Goal: Task Accomplishment & Management: Complete application form

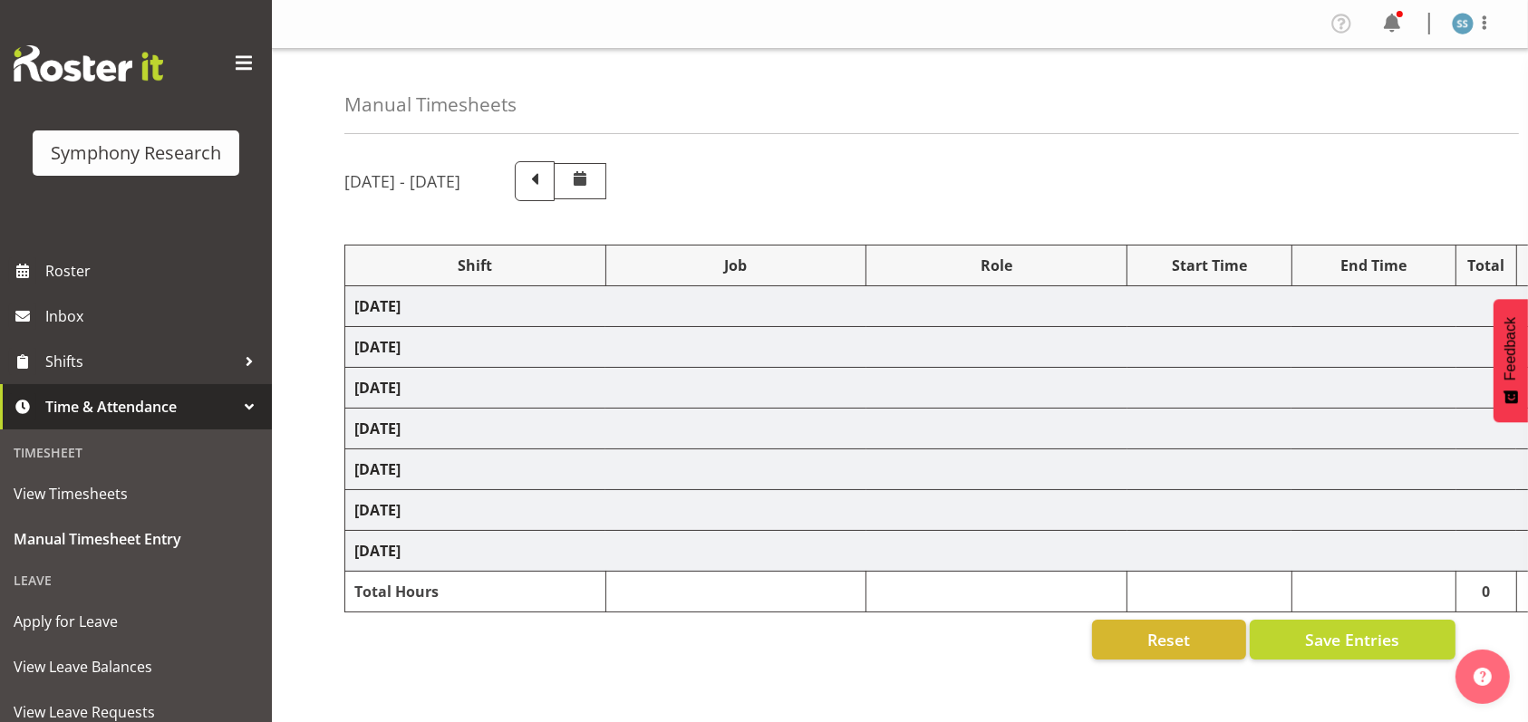
select select "26078"
select select "10587"
select select "47"
select select "26078"
select select "10587"
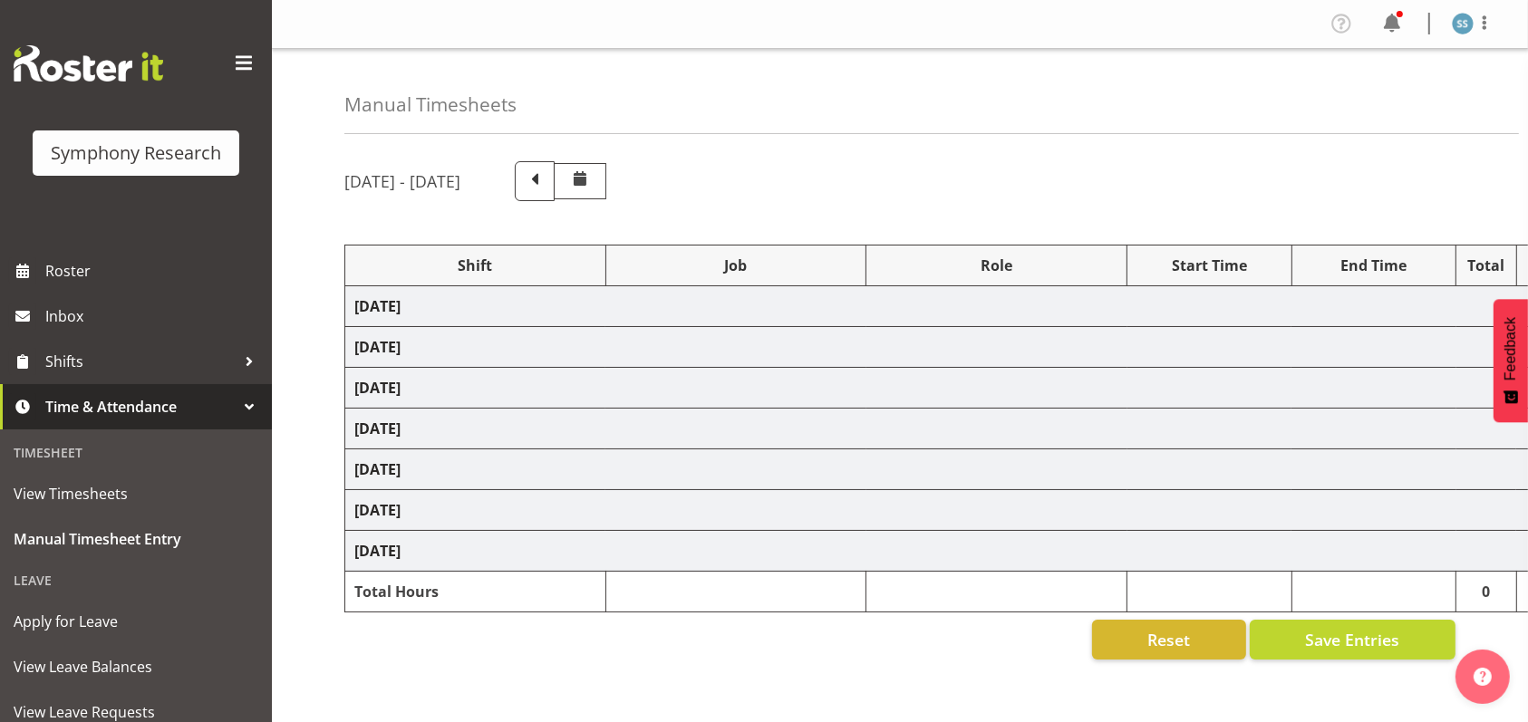
select select "47"
select select "48116"
select select "10587"
select select "47"
select select "48116"
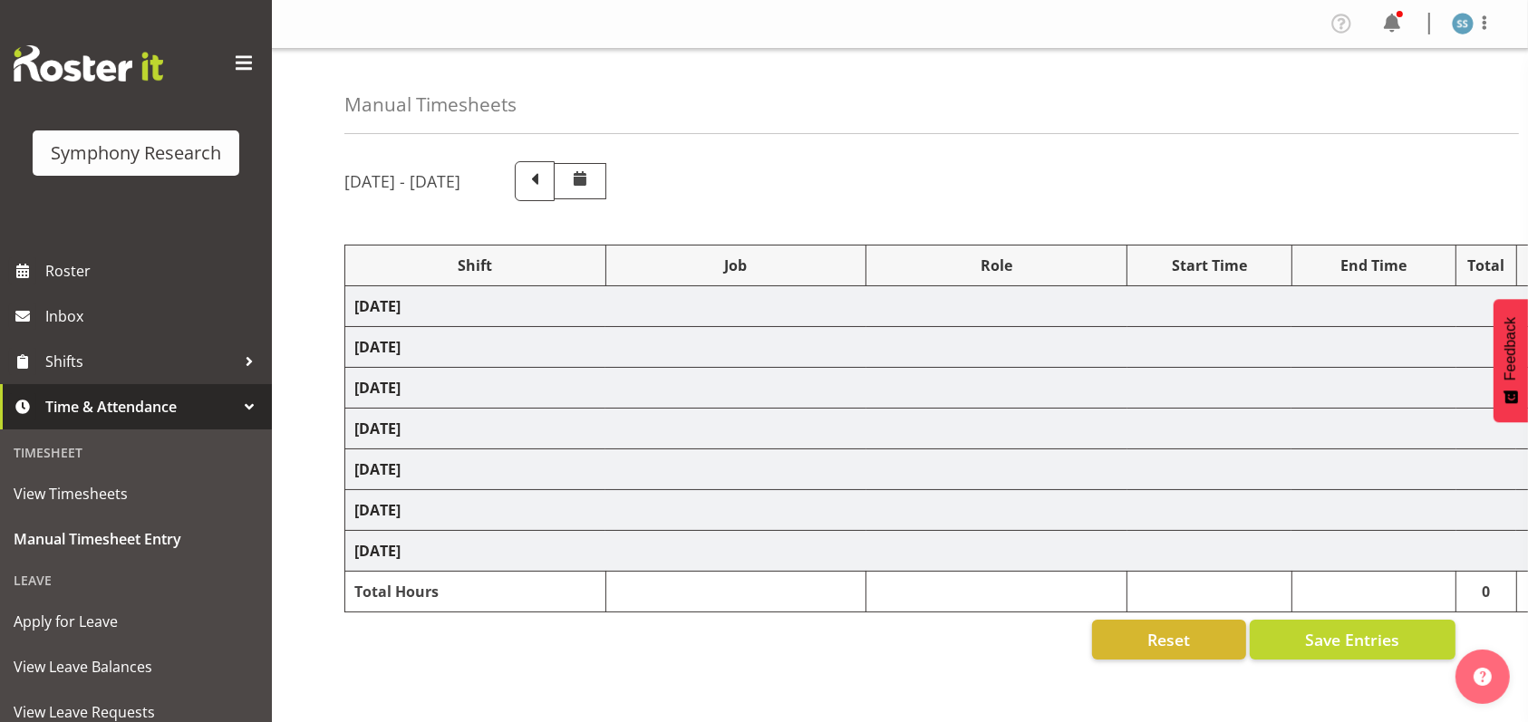
select select "10631"
select select "48116"
select select "10631"
select select "47"
select select "48116"
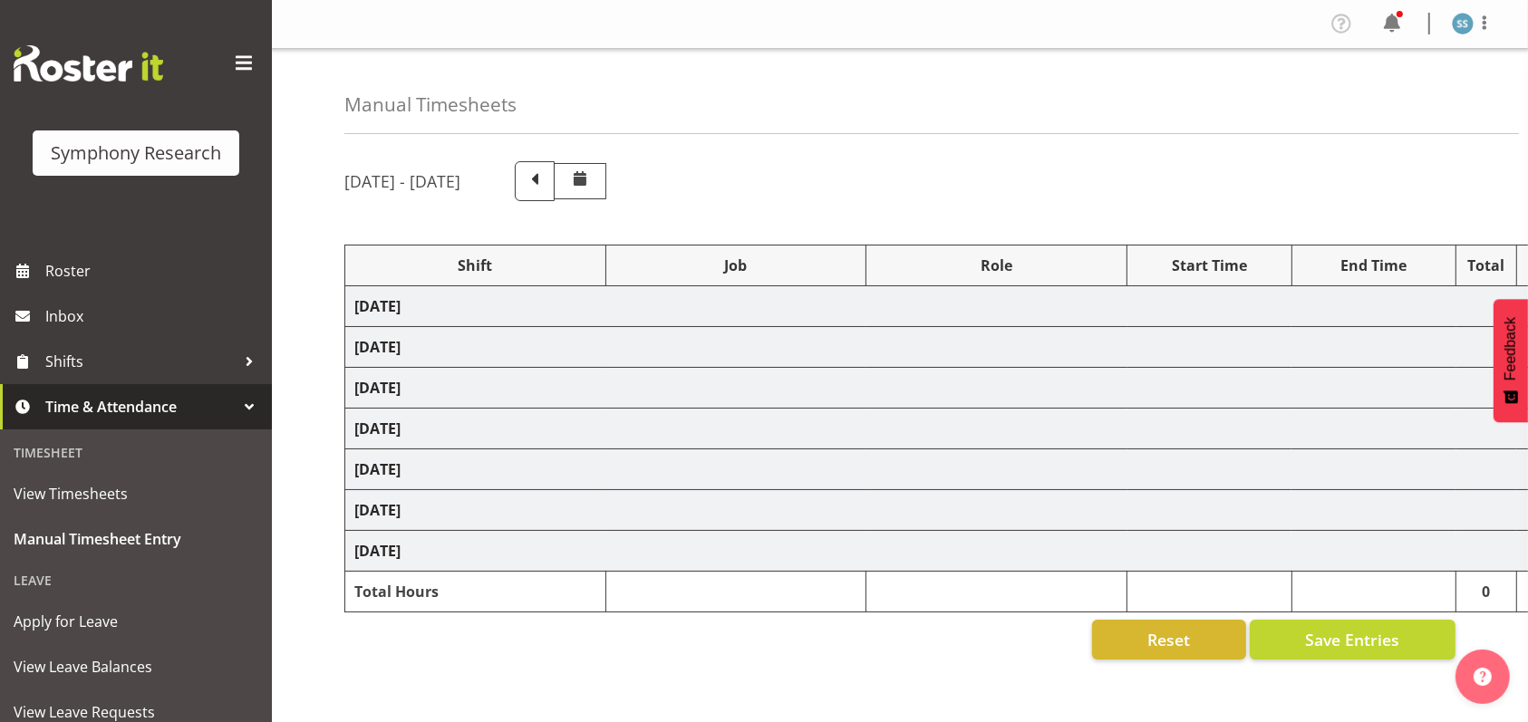
select select "9426"
select select "47"
select select "48116"
select select "10587"
select select "47"
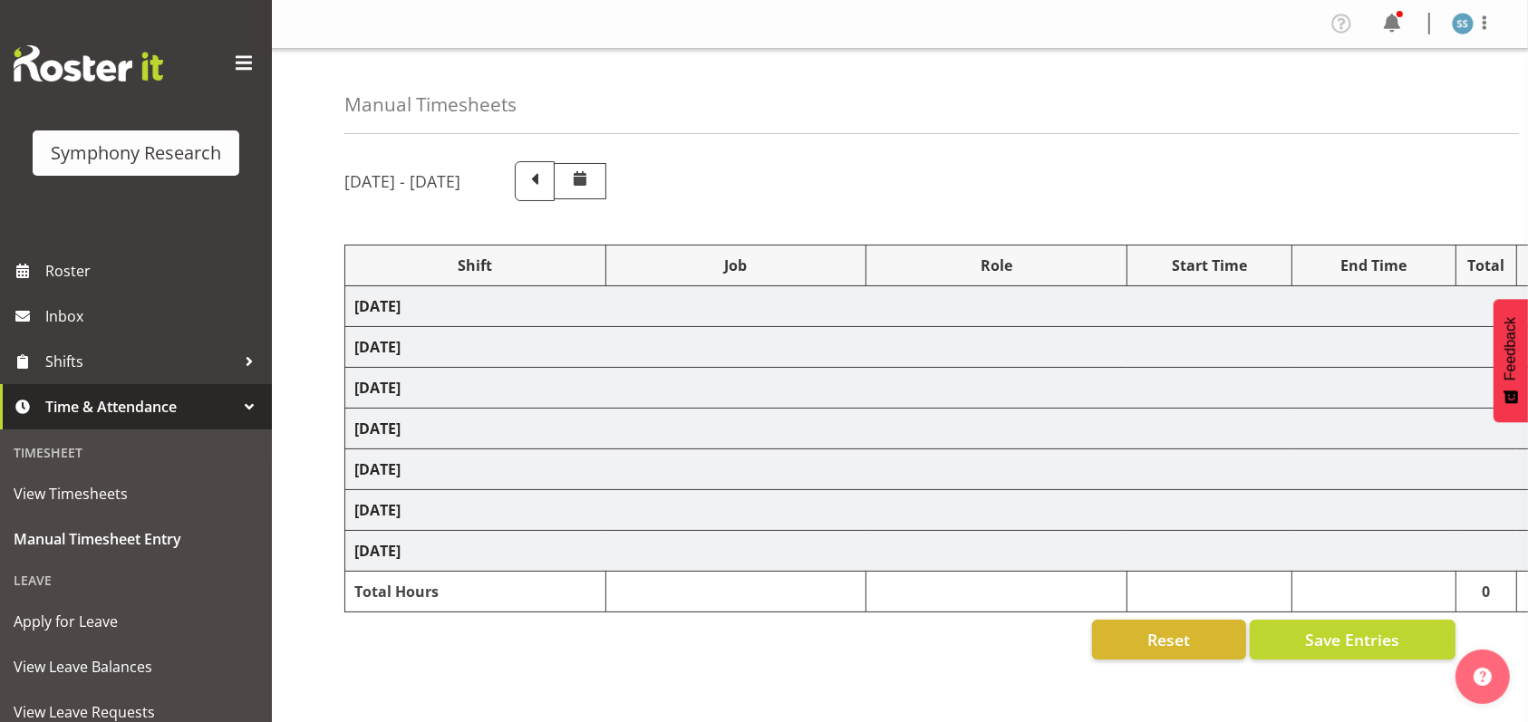
select select "48116"
select select "9426"
select select "47"
select select "56692"
select select "10499"
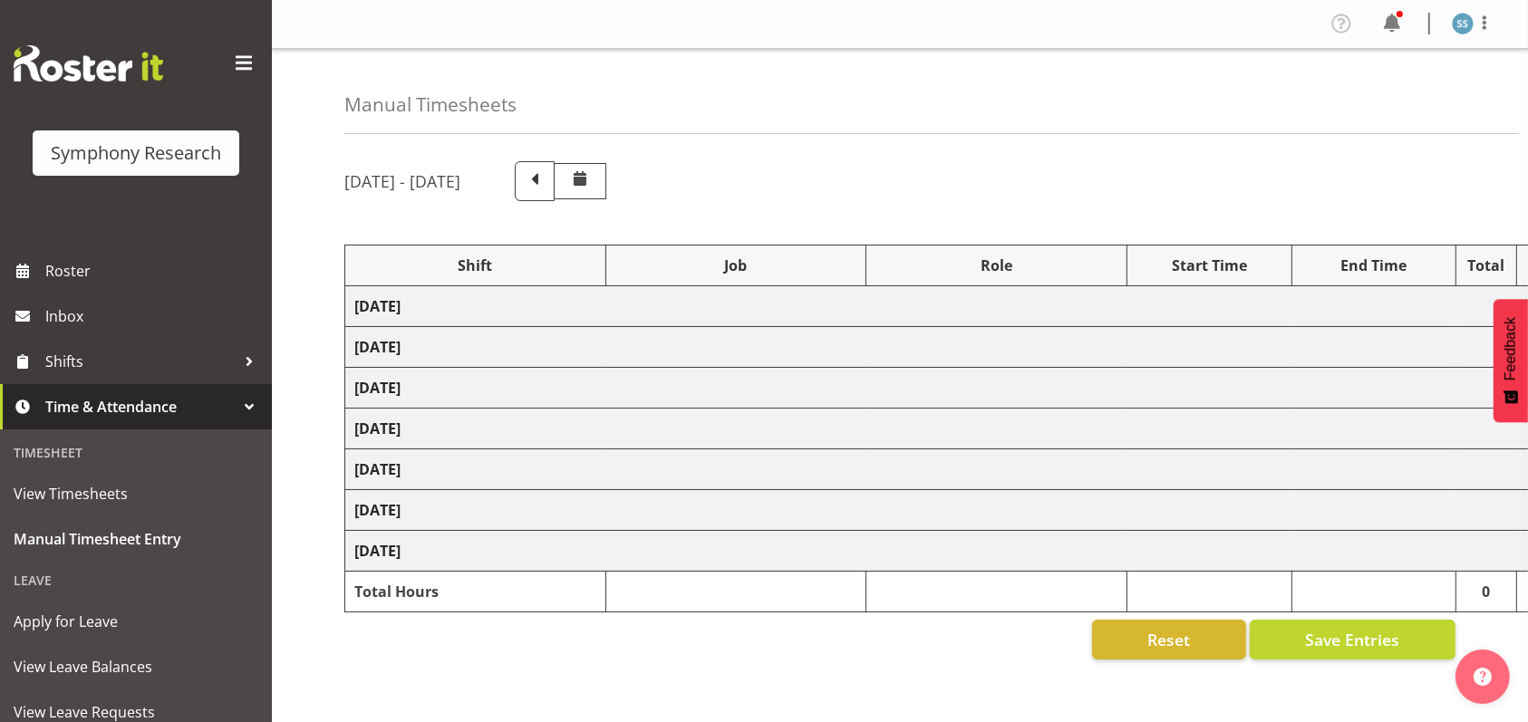
select select "47"
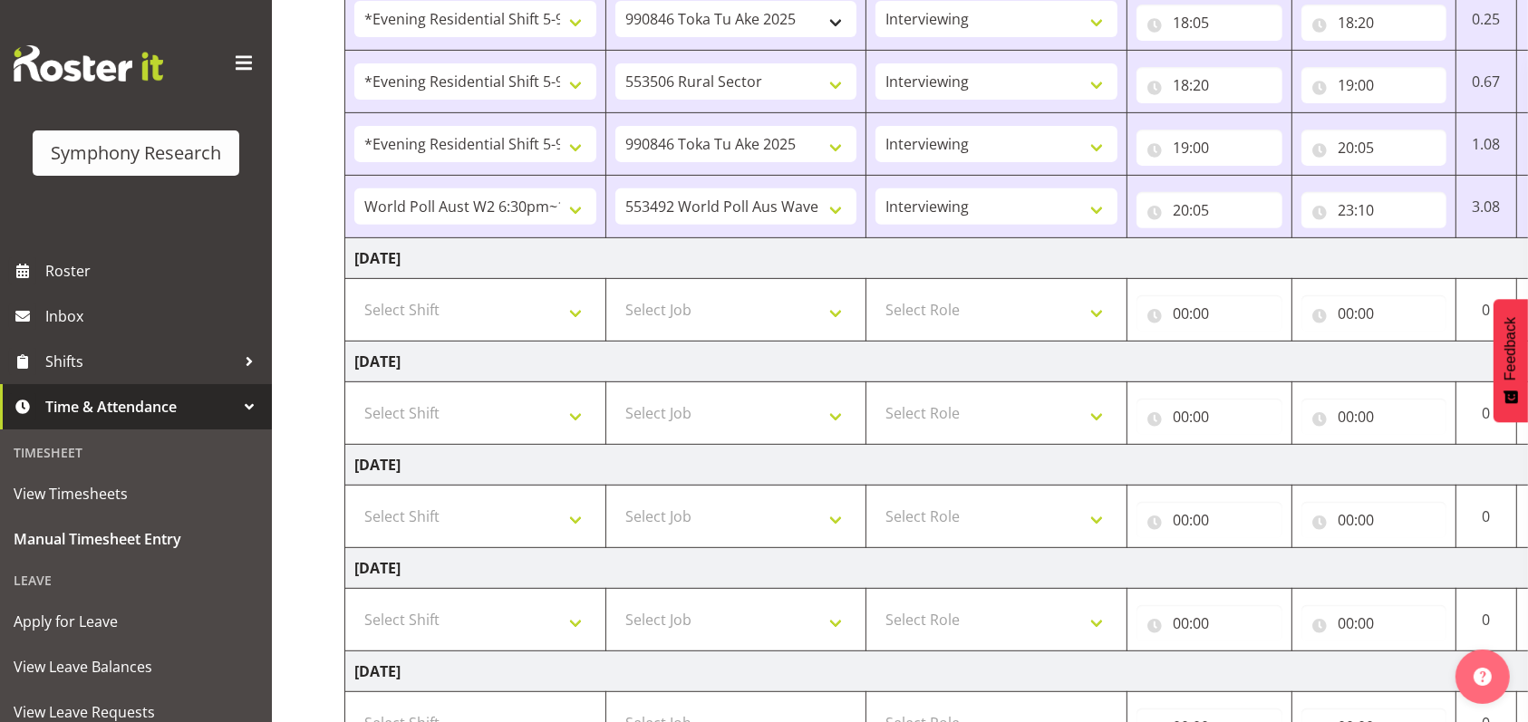
scroll to position [725, 0]
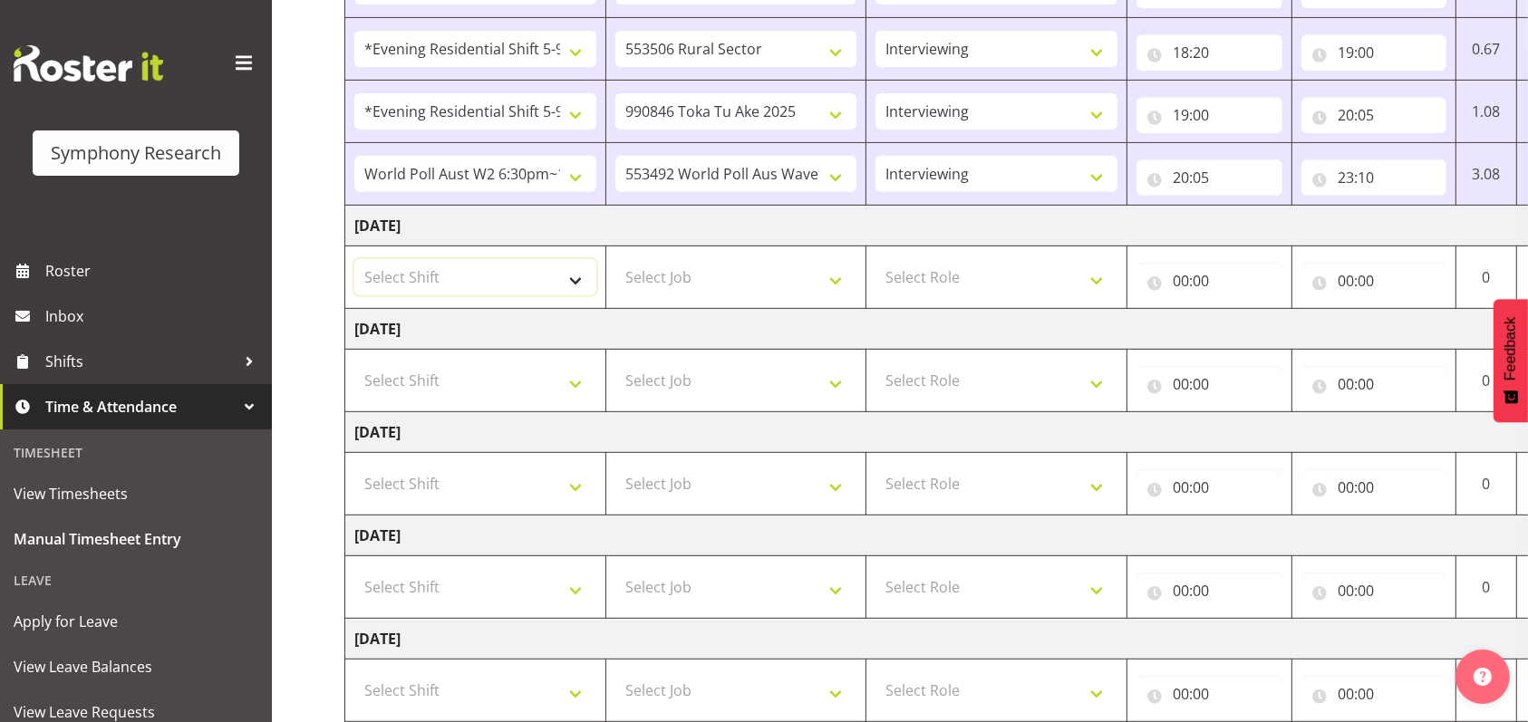
click at [571, 278] on select "Select Shift !!Weekend Residential (Roster IT Shift Label) *Business 9/10am ~ 4…" at bounding box center [475, 277] width 242 height 36
select select "26078"
click at [354, 259] on select "Select Shift !!Weekend Residential (Roster IT Shift Label) *Business 9/10am ~ 4…" at bounding box center [475, 277] width 242 height 36
click at [833, 276] on select "Select Job 550060 IF Admin 553492 World Poll Aus Wave 2 Main 2025 553493 World …" at bounding box center [736, 277] width 242 height 36
select select "10587"
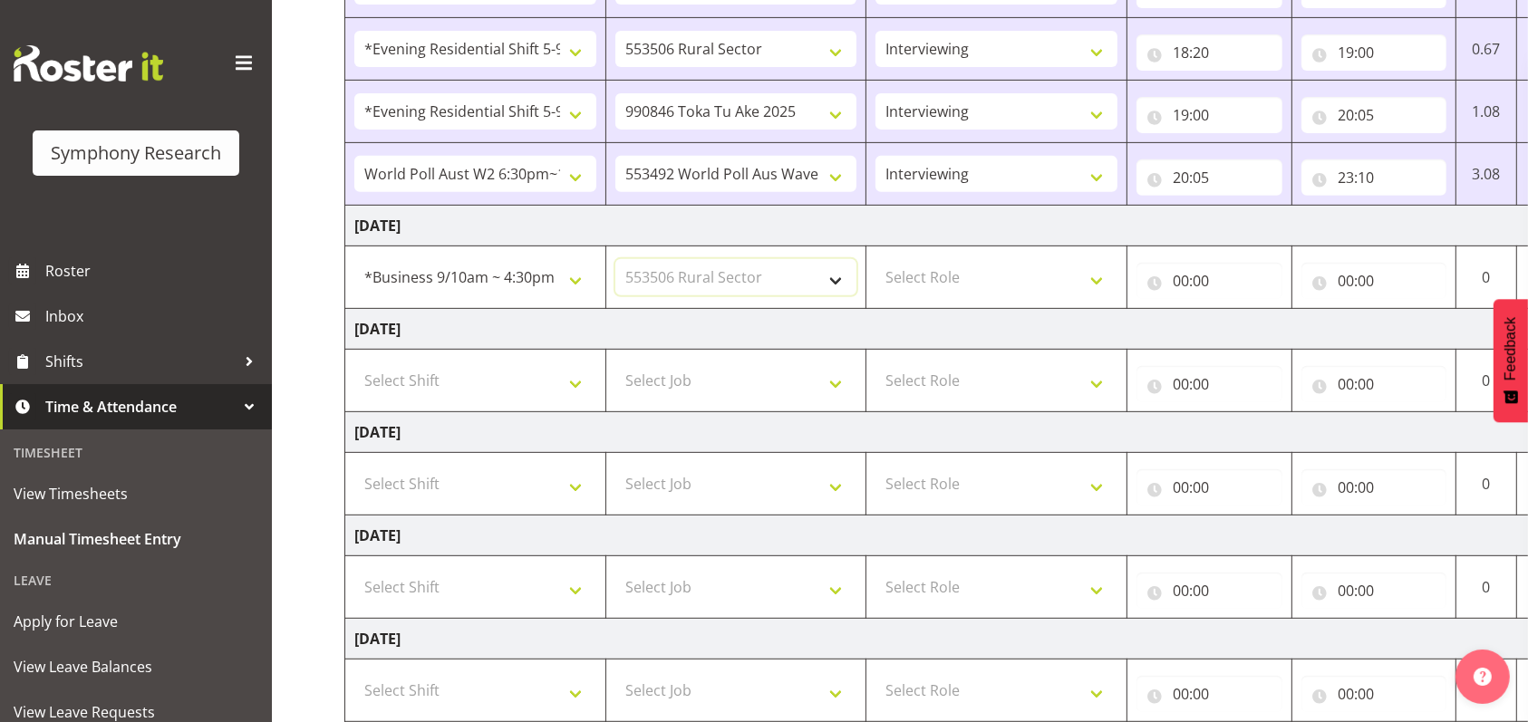
click at [615, 259] on select "Select Job 550060 IF Admin 553492 World Poll Aus Wave 2 Main 2025 553493 World …" at bounding box center [736, 277] width 242 height 36
click at [1095, 275] on select "Select Role Briefing Interviewing" at bounding box center [997, 277] width 242 height 36
select select "47"
click at [876, 259] on select "Select Role Briefing Interviewing" at bounding box center [997, 277] width 242 height 36
click at [1185, 279] on input "00:00" at bounding box center [1210, 281] width 146 height 36
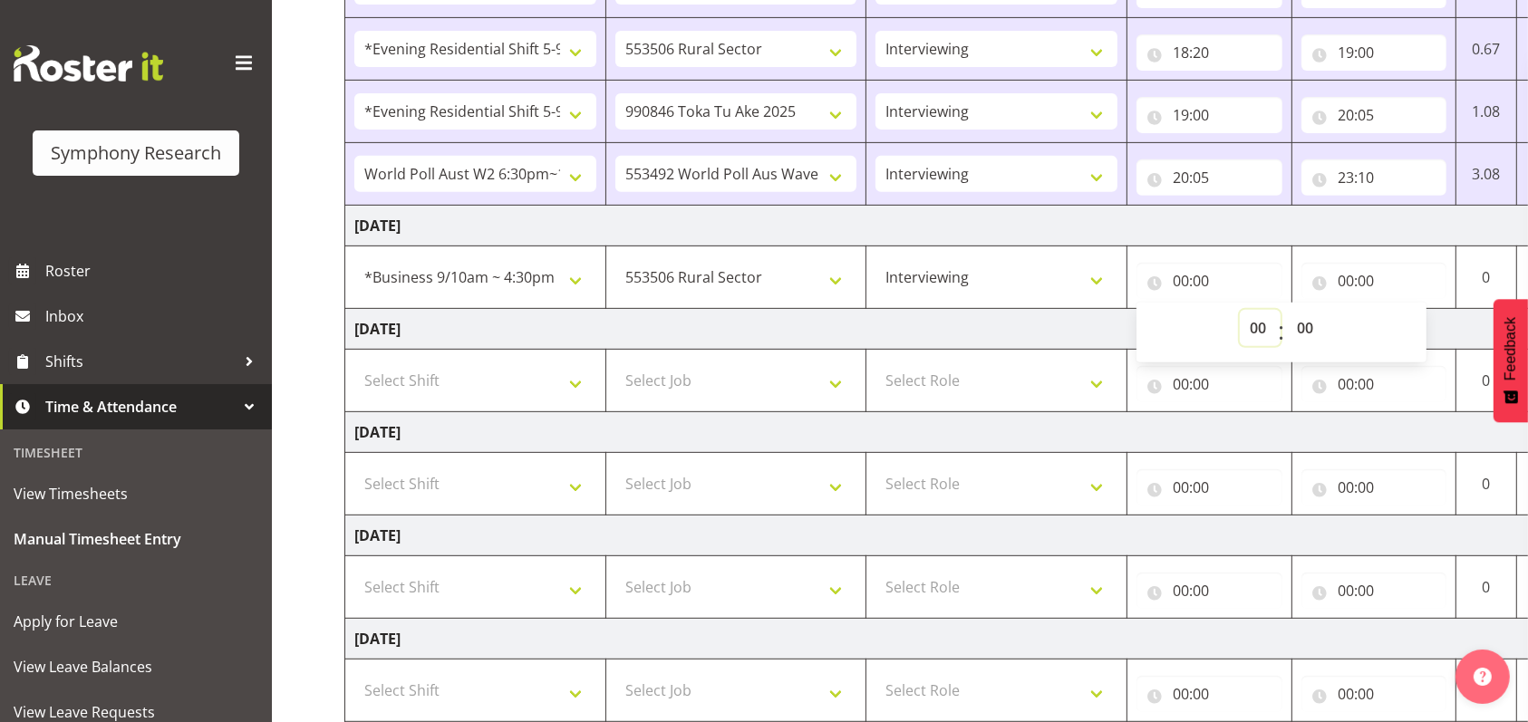
click at [1258, 329] on select "00 01 02 03 04 05 06 07 08 09 10 11 12 13 14 15 16 17 18 19 20 21 22 23" at bounding box center [1260, 328] width 41 height 36
select select "9"
click at [1240, 310] on select "00 01 02 03 04 05 06 07 08 09 10 11 12 13 14 15 16 17 18 19 20 21 22 23" at bounding box center [1260, 328] width 41 height 36
type input "09:00"
click at [229, 59] on span at bounding box center [243, 63] width 29 height 29
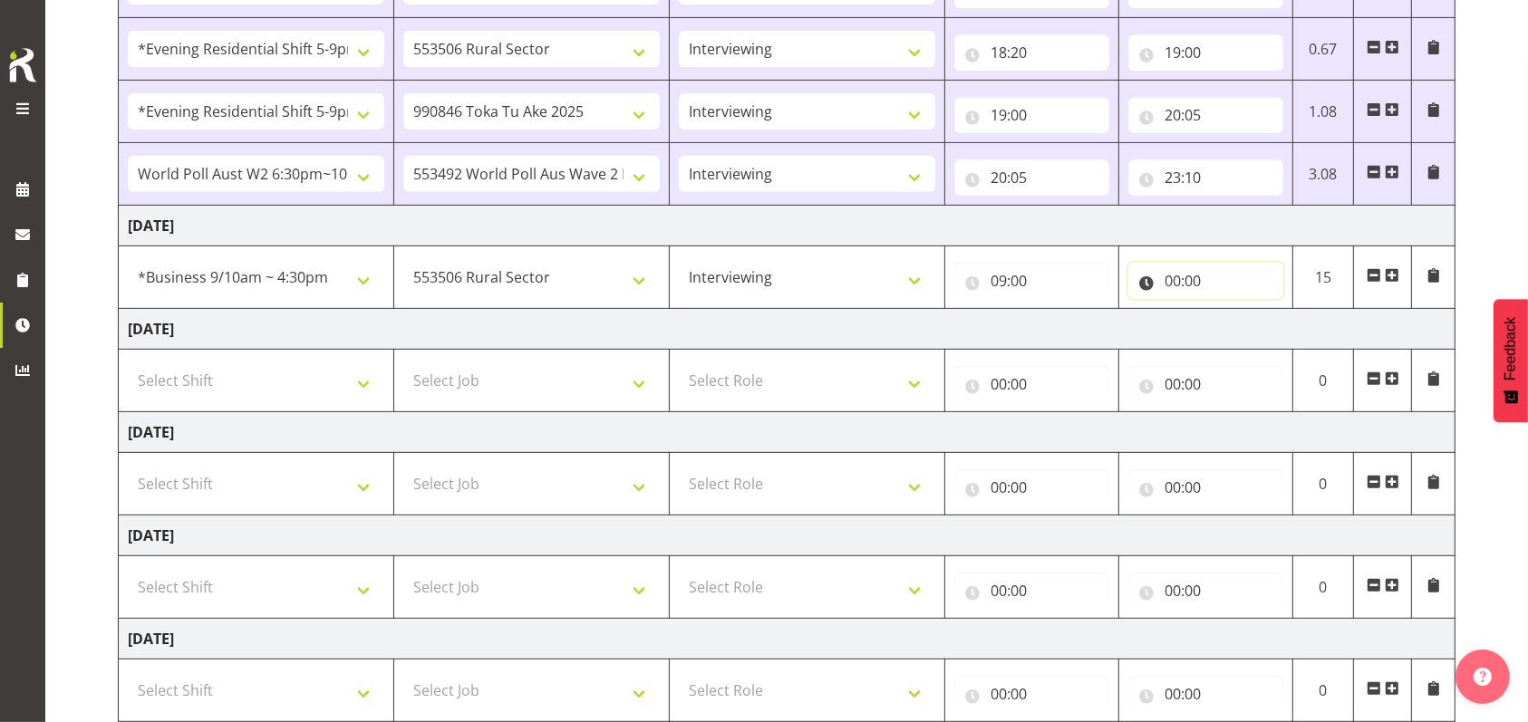
click at [1170, 273] on input "00:00" at bounding box center [1205, 281] width 155 height 36
click at [1243, 322] on select "00 01 02 03 04 05 06 07 08 09 10 11 12 13 14 15 16 17 18 19 20 21 22 23" at bounding box center [1252, 328] width 41 height 36
select select "12"
click at [1232, 310] on select "00 01 02 03 04 05 06 07 08 09 10 11 12 13 14 15 16 17 18 19 20 21 22 23" at bounding box center [1252, 328] width 41 height 36
type input "12:00"
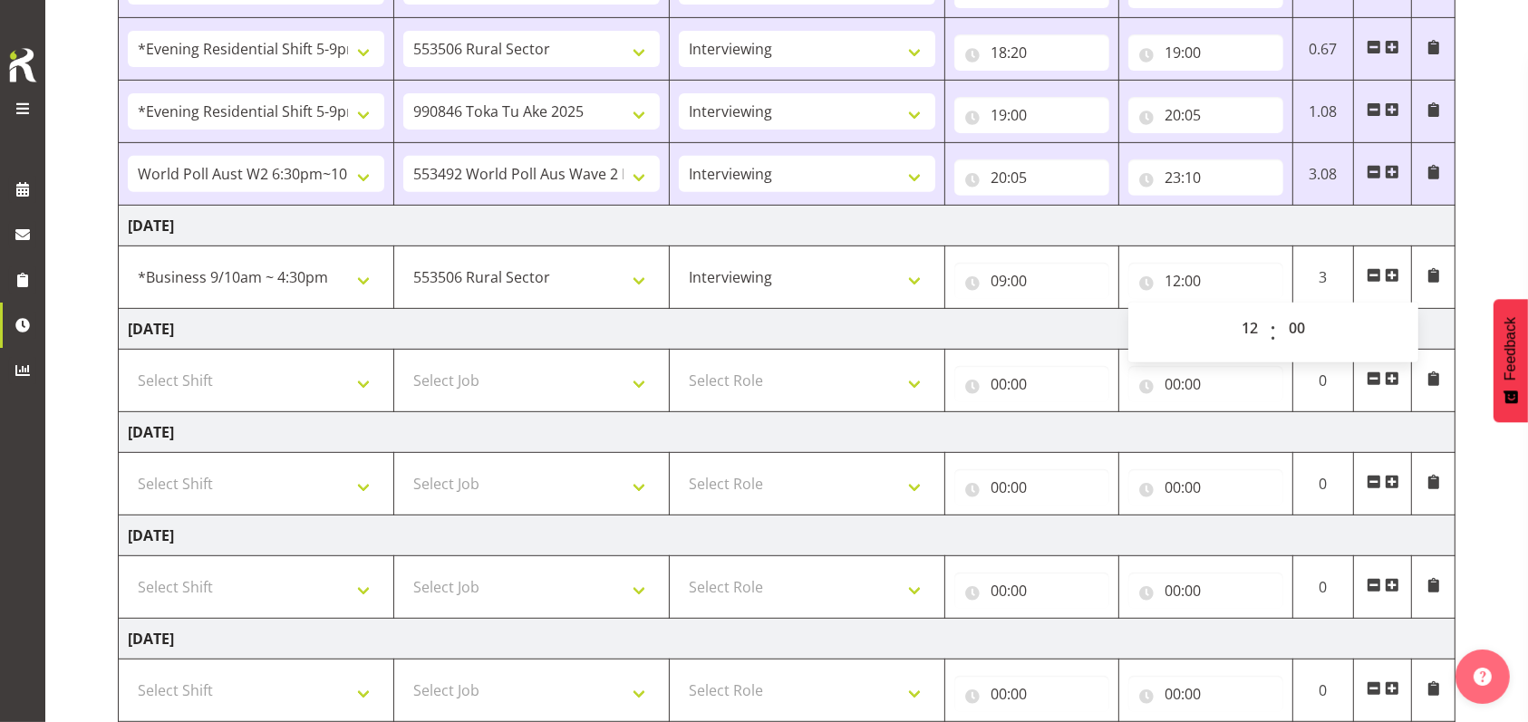
click at [1390, 276] on span at bounding box center [1392, 275] width 15 height 15
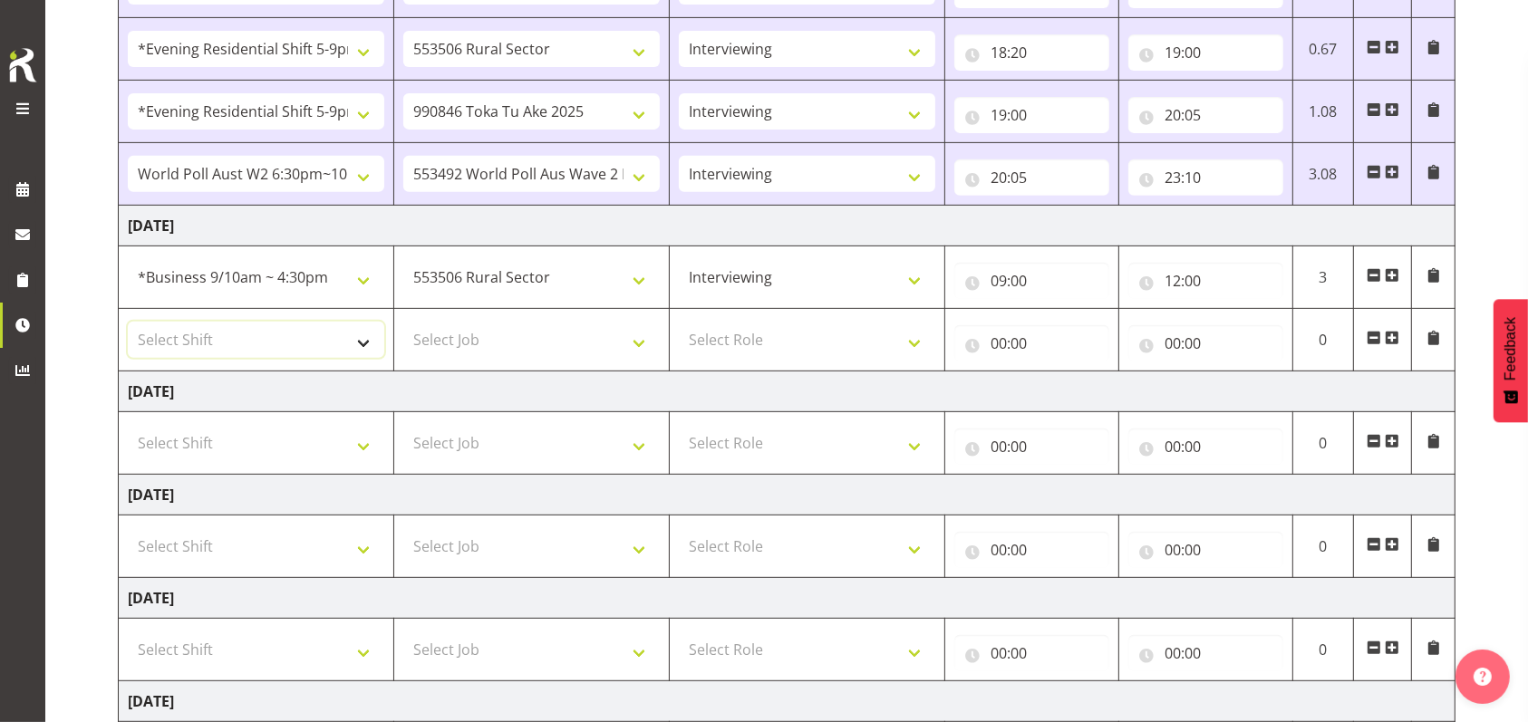
click at [360, 341] on select "Select Shift !!Weekend Residential (Roster IT Shift Label) *Business 9/10am ~ 4…" at bounding box center [256, 340] width 256 height 36
select select "48116"
click at [128, 322] on select "Select Shift !!Weekend Residential (Roster IT Shift Label) *Business 9/10am ~ 4…" at bounding box center [256, 340] width 256 height 36
click at [640, 341] on select "Select Job 550060 IF Admin 553492 World Poll Aus Wave 2 Main 2025 553493 World …" at bounding box center [531, 340] width 256 height 36
select select "9426"
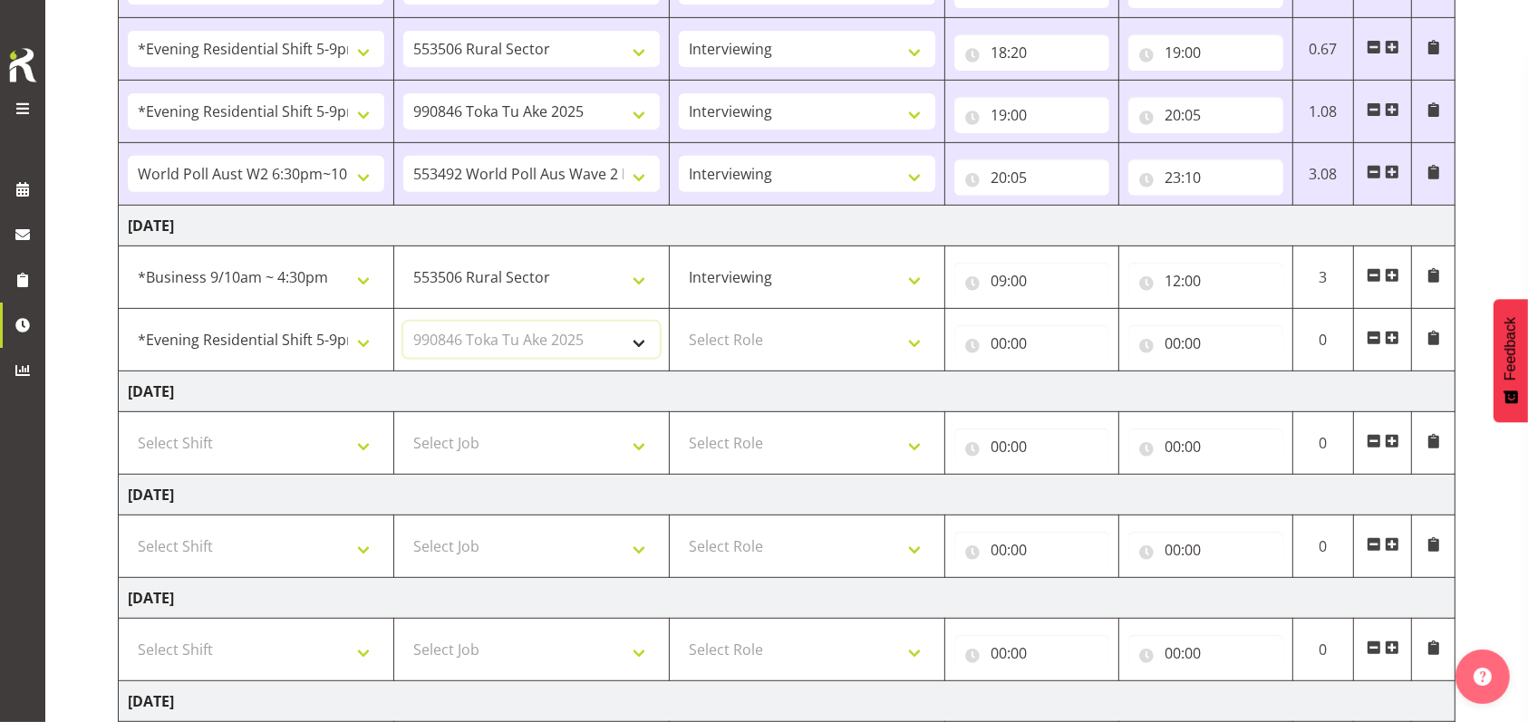
click at [403, 322] on select "Select Job 550060 IF Admin 553492 World Poll Aus Wave 2 Main 2025 553493 World …" at bounding box center [531, 340] width 256 height 36
click at [914, 340] on select "Select Role Briefing Interviewing" at bounding box center [807, 340] width 256 height 36
select select "47"
click at [679, 322] on select "Select Role Briefing Interviewing" at bounding box center [807, 340] width 256 height 36
click at [1002, 342] on input "00:00" at bounding box center [1031, 343] width 155 height 36
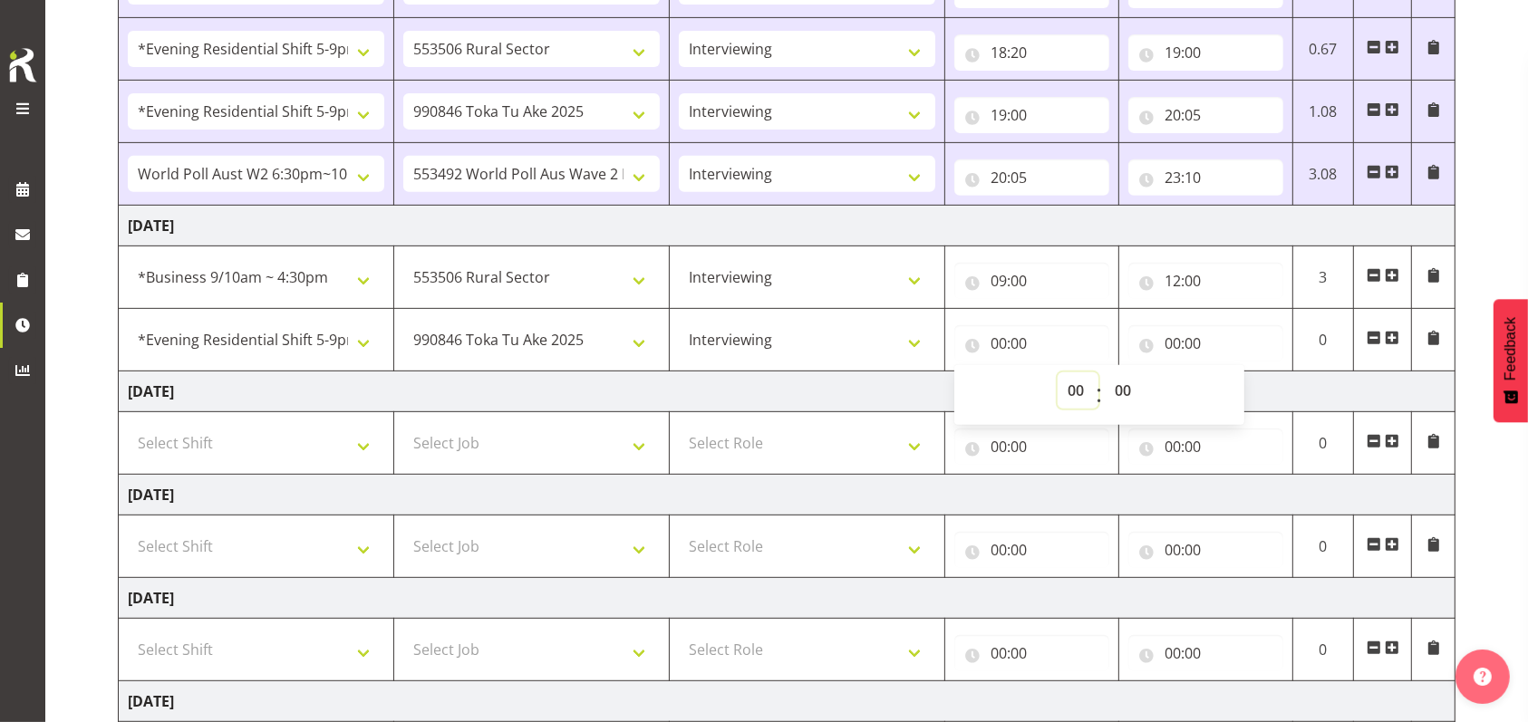
click at [1066, 391] on select "00 01 02 03 04 05 06 07 08 09 10 11 12 13 14 15 16 17 18 19 20 21 22 23" at bounding box center [1078, 391] width 41 height 36
select select "17"
click at [1058, 373] on select "00 01 02 03 04 05 06 07 08 09 10 11 12 13 14 15 16 17 18 19 20 21 22 23" at bounding box center [1078, 391] width 41 height 36
type input "17:00"
click at [1175, 341] on input "00:00" at bounding box center [1205, 343] width 155 height 36
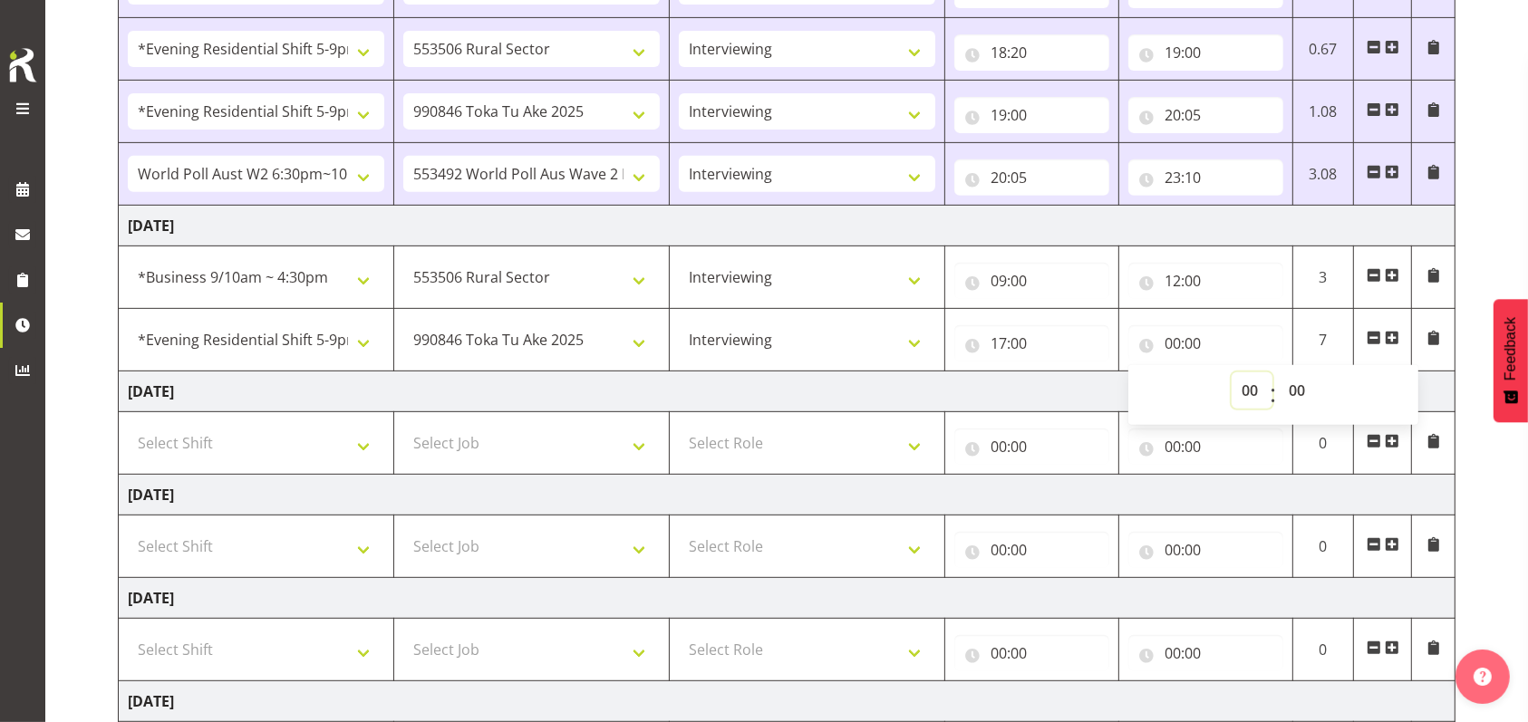
click at [1247, 392] on select "00 01 02 03 04 05 06 07 08 09 10 11 12 13 14 15 16 17 18 19 20 21 22 23" at bounding box center [1252, 391] width 41 height 36
select select "20"
click at [1232, 373] on select "00 01 02 03 04 05 06 07 08 09 10 11 12 13 14 15 16 17 18 19 20 21 22 23" at bounding box center [1252, 391] width 41 height 36
type input "20:00"
click at [1392, 336] on span at bounding box center [1392, 338] width 15 height 15
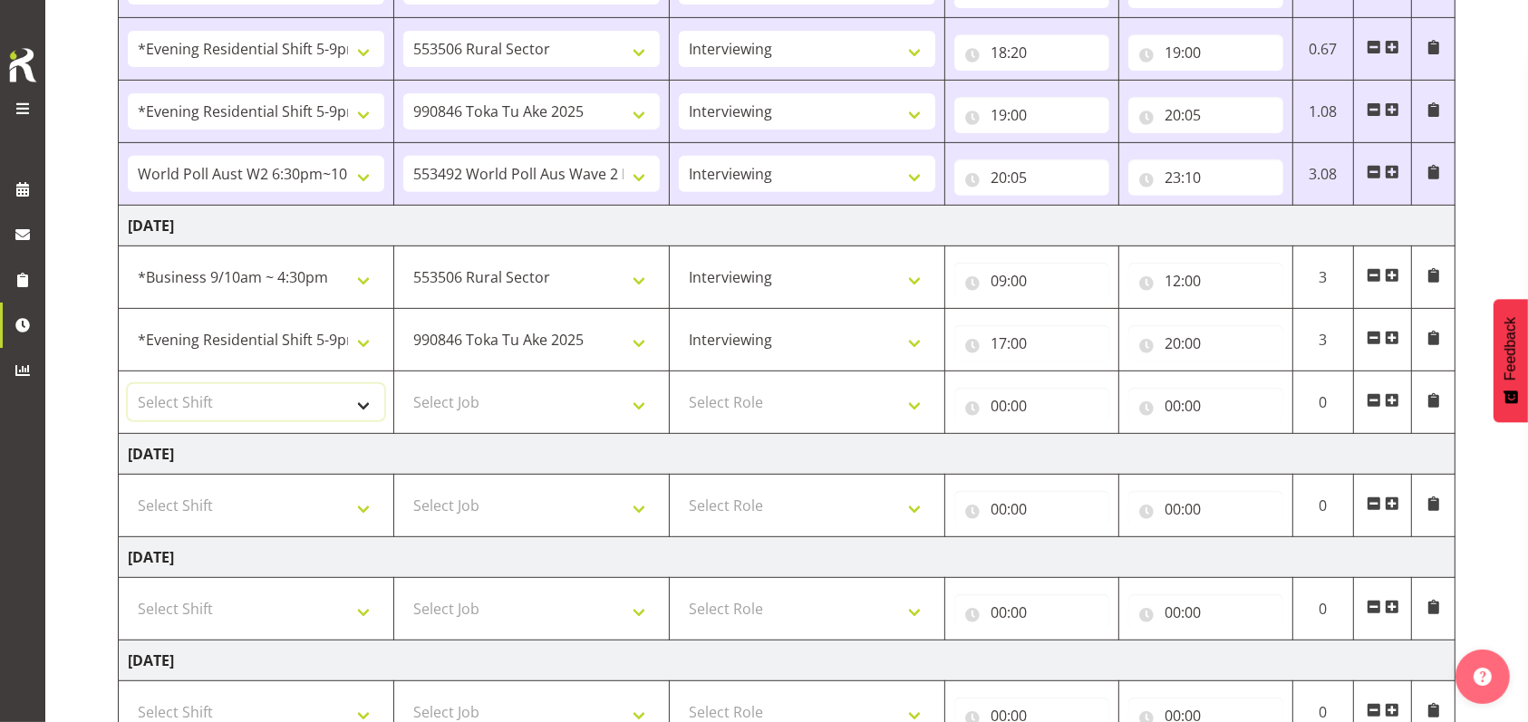
click at [363, 397] on select "Select Shift !!Weekend Residential (Roster IT Shift Label) *Business 9/10am ~ 4…" at bounding box center [256, 402] width 256 height 36
select select "41604"
click at [128, 384] on select "Select Shift !!Weekend Residential (Roster IT Shift Label) *Business 9/10am ~ 4…" at bounding box center [256, 402] width 256 height 36
click at [643, 402] on select "Select Job 550060 IF Admin 553492 World Poll Aus Wave 2 Main 2025 553493 World …" at bounding box center [531, 402] width 256 height 36
select select "10527"
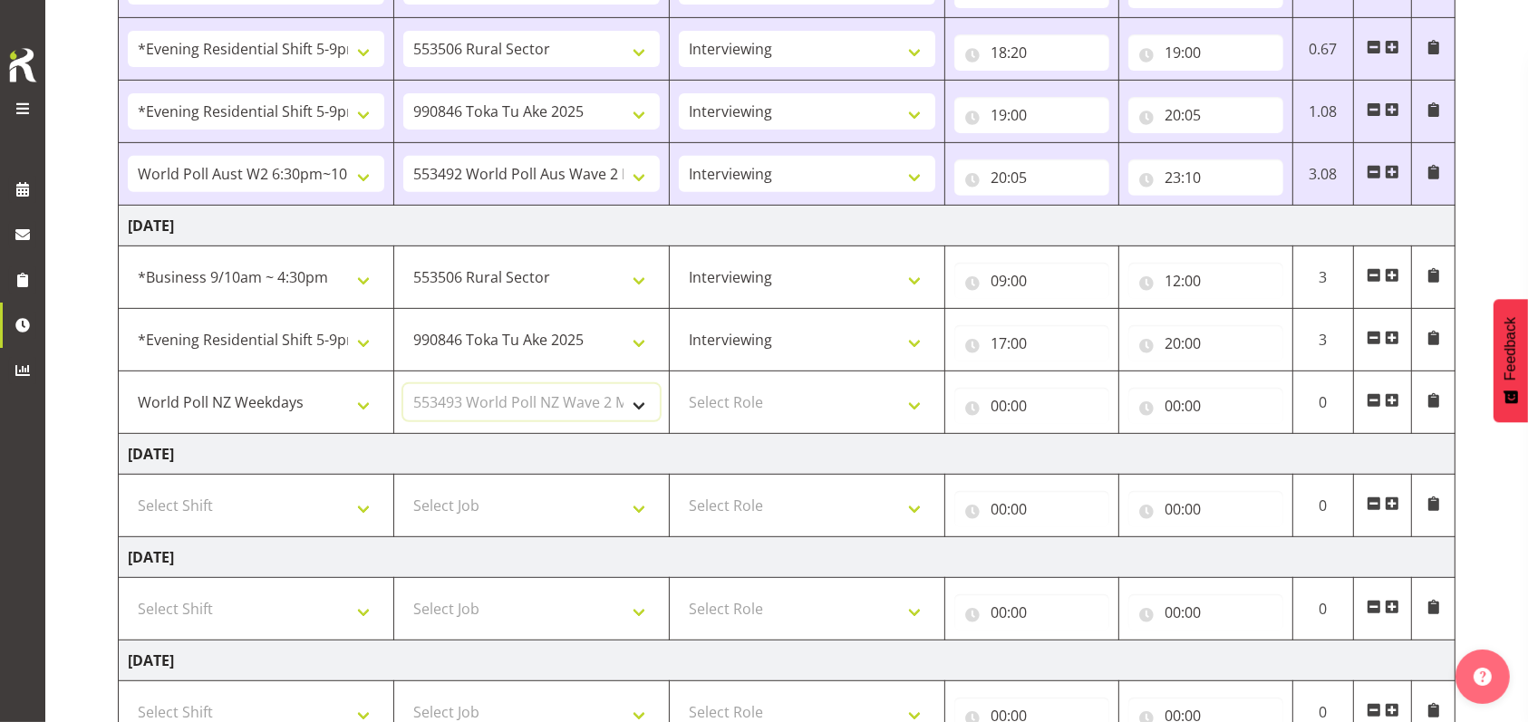
click at [403, 384] on select "Select Job 550060 IF Admin 553492 World Poll Aus Wave 2 Main 2025 553493 World …" at bounding box center [531, 402] width 256 height 36
click at [923, 399] on select "Select Role Briefing Interviewing" at bounding box center [807, 402] width 256 height 36
select select "47"
click at [679, 384] on select "Select Role Briefing Interviewing" at bounding box center [807, 402] width 256 height 36
click at [1000, 402] on input "00:00" at bounding box center [1031, 406] width 155 height 36
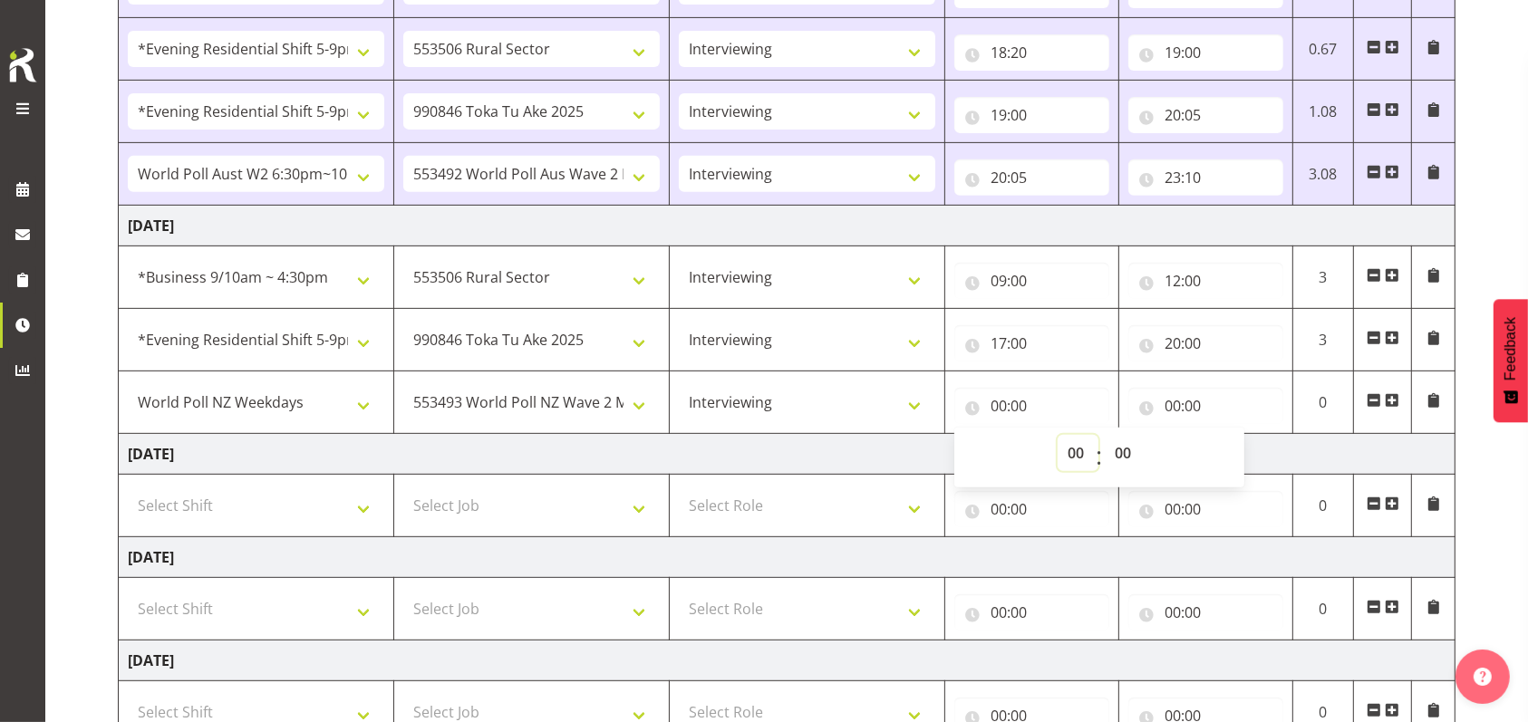
click at [1080, 450] on select "00 01 02 03 04 05 06 07 08 09 10 11 12 13 14 15 16 17 18 19 20 21 22 23" at bounding box center [1078, 453] width 41 height 36
select select "20"
click at [1058, 435] on select "00 01 02 03 04 05 06 07 08 09 10 11 12 13 14 15 16 17 18 19 20 21 22 23" at bounding box center [1078, 453] width 41 height 36
type input "20:00"
click at [1167, 404] on input "00:00" at bounding box center [1205, 406] width 155 height 36
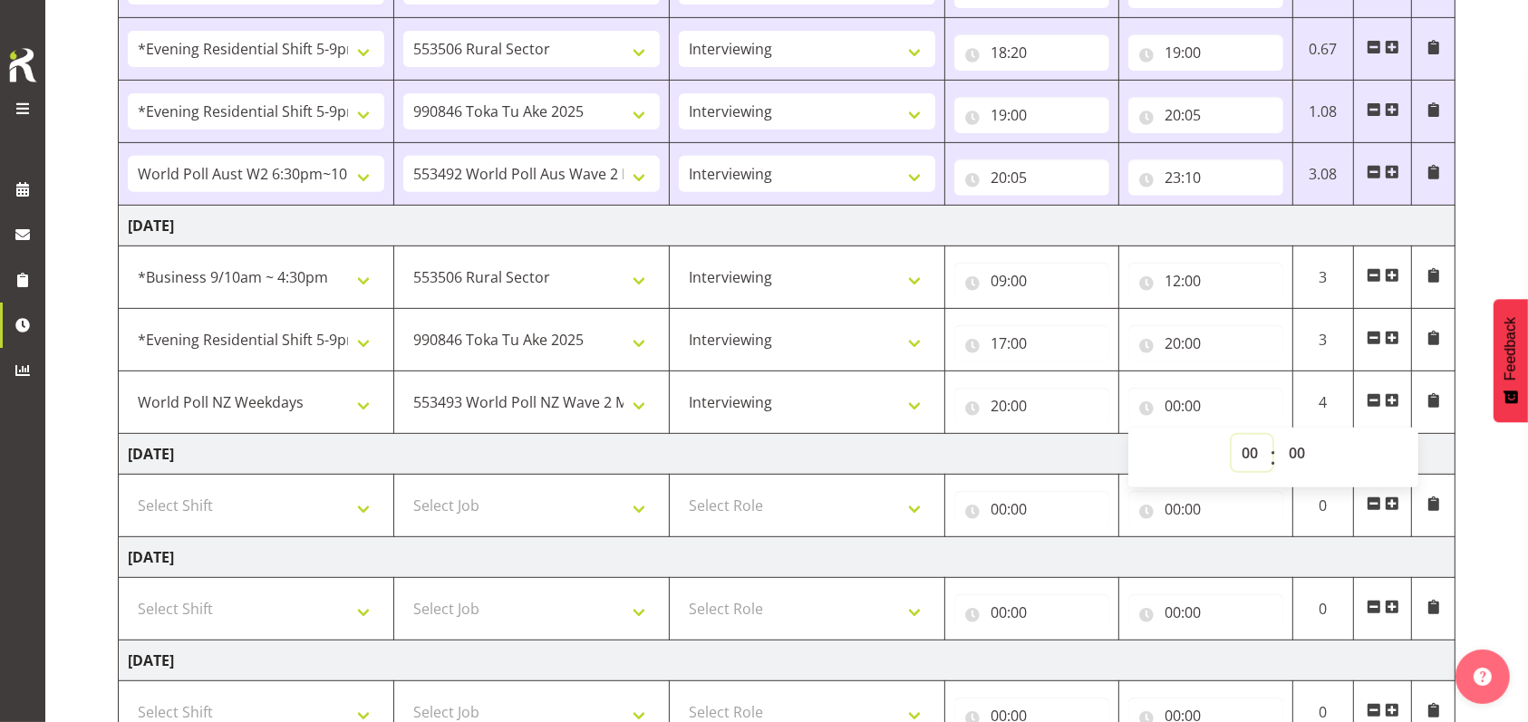
click at [1250, 455] on select "00 01 02 03 04 05 06 07 08 09 10 11 12 13 14 15 16 17 18 19 20 21 22 23" at bounding box center [1252, 453] width 41 height 36
select select "21"
click at [1232, 435] on select "00 01 02 03 04 05 06 07 08 09 10 11 12 13 14 15 16 17 18 19 20 21 22 23" at bounding box center [1252, 453] width 41 height 36
type input "21:00"
click at [1392, 396] on span at bounding box center [1392, 400] width 15 height 15
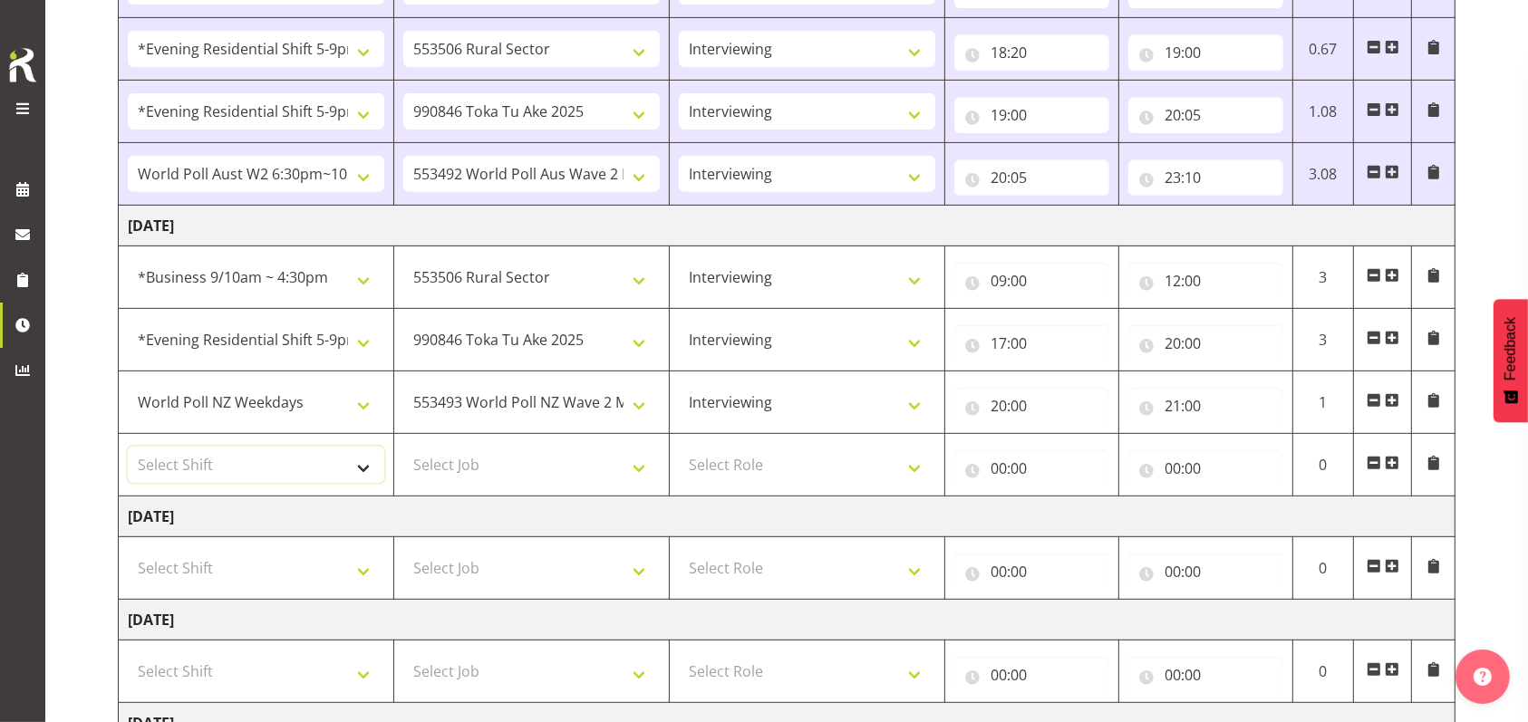
click at [363, 468] on select "Select Shift !!Weekend Residential (Roster IT Shift Label) *Business 9/10am ~ 4…" at bounding box center [256, 465] width 256 height 36
select select "56692"
click at [128, 447] on select "Select Shift !!Weekend Residential (Roster IT Shift Label) *Business 9/10am ~ 4…" at bounding box center [256, 465] width 256 height 36
click at [636, 468] on select "Select Job 550060 IF Admin 553492 World Poll Aus Wave 2 Main 2025 553493 World …" at bounding box center [531, 465] width 256 height 36
select select "10499"
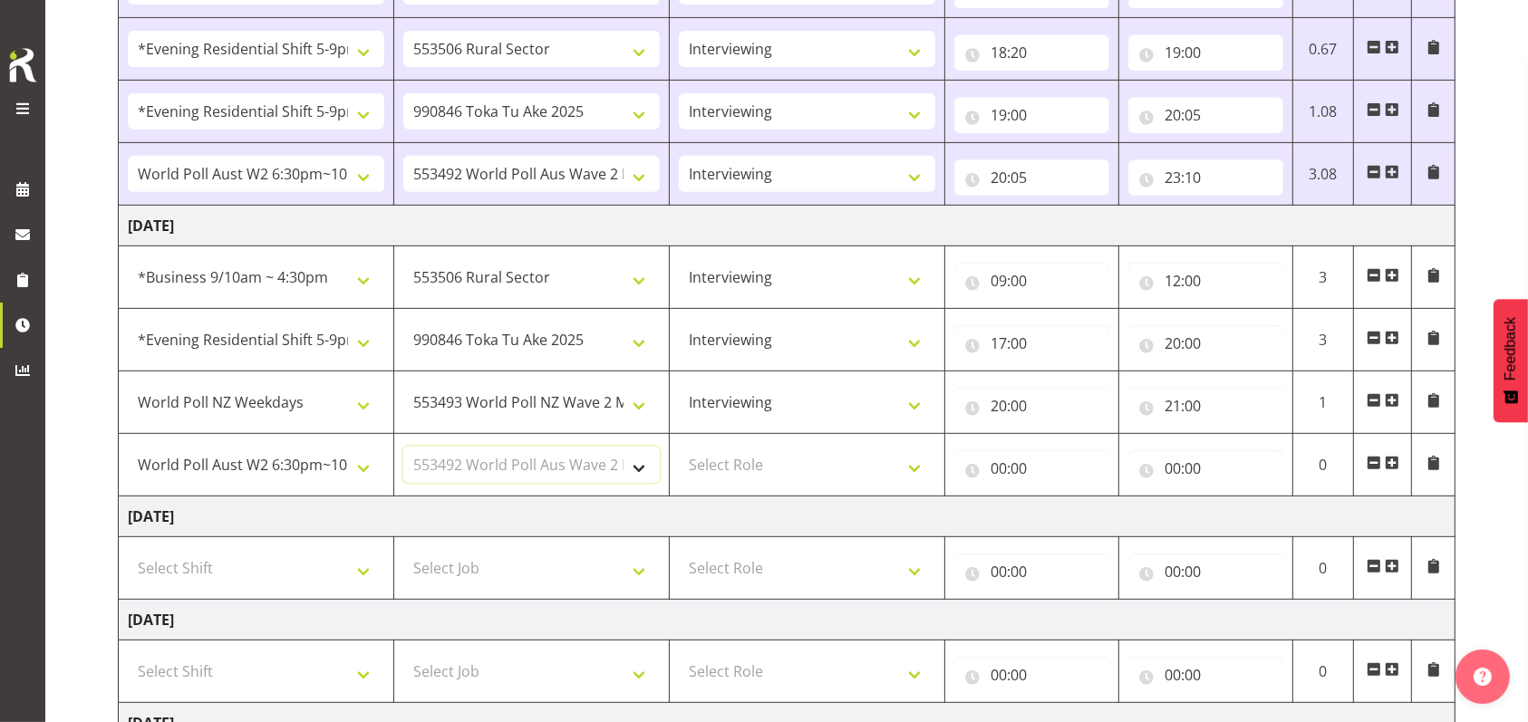
click at [403, 447] on select "Select Job 550060 IF Admin 553492 World Poll Aus Wave 2 Main 2025 553493 World …" at bounding box center [531, 465] width 256 height 36
click at [914, 466] on select "Select Role Briefing Interviewing" at bounding box center [807, 465] width 256 height 36
select select "47"
click at [679, 447] on select "Select Role Briefing Interviewing" at bounding box center [807, 465] width 256 height 36
click at [992, 473] on input "00:00" at bounding box center [1031, 468] width 155 height 36
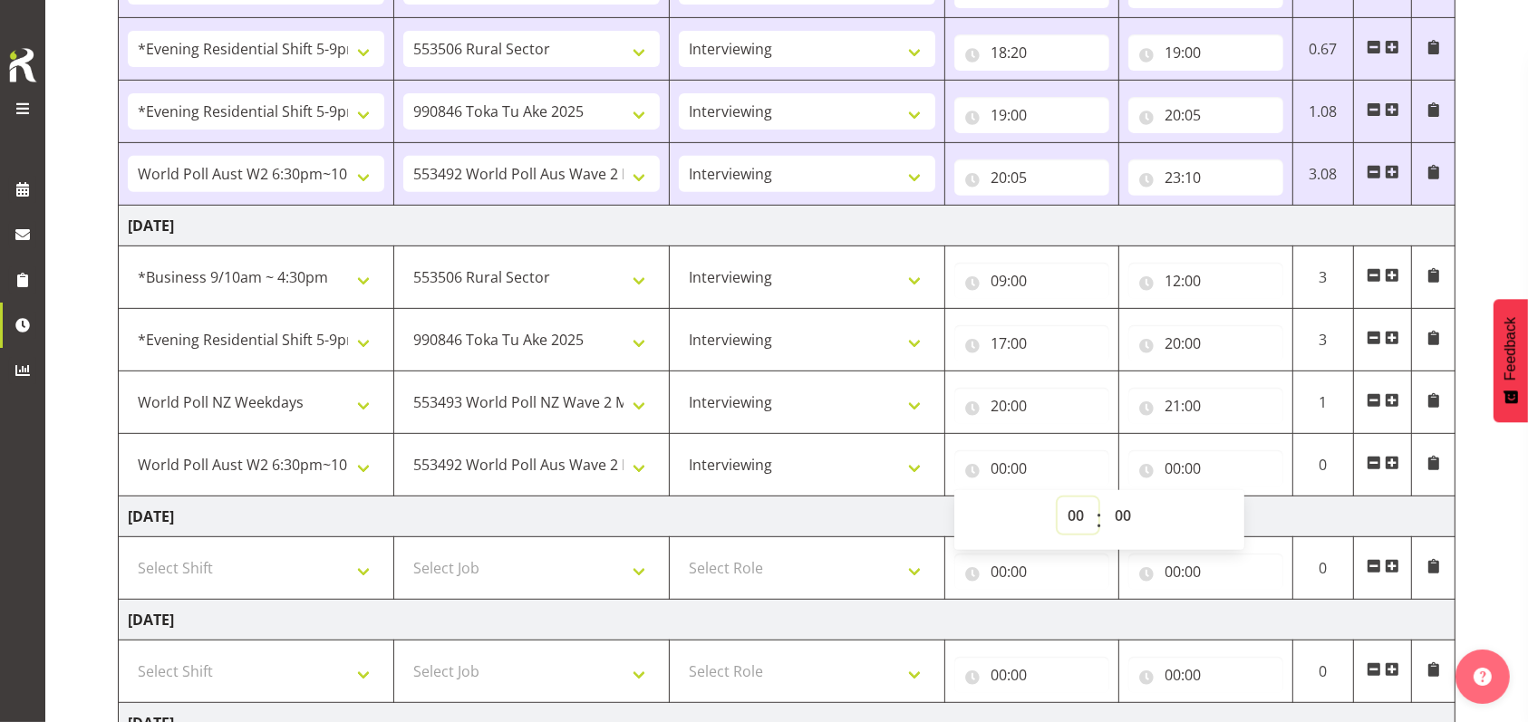
click at [1076, 514] on select "00 01 02 03 04 05 06 07 08 09 10 11 12 13 14 15 16 17 18 19 20 21 22 23" at bounding box center [1078, 516] width 41 height 36
select select "21"
click at [1058, 498] on select "00 01 02 03 04 05 06 07 08 09 10 11 12 13 14 15 16 17 18 19 20 21 22 23" at bounding box center [1078, 516] width 41 height 36
type input "21:00"
click at [1179, 471] on input "00:00" at bounding box center [1205, 468] width 155 height 36
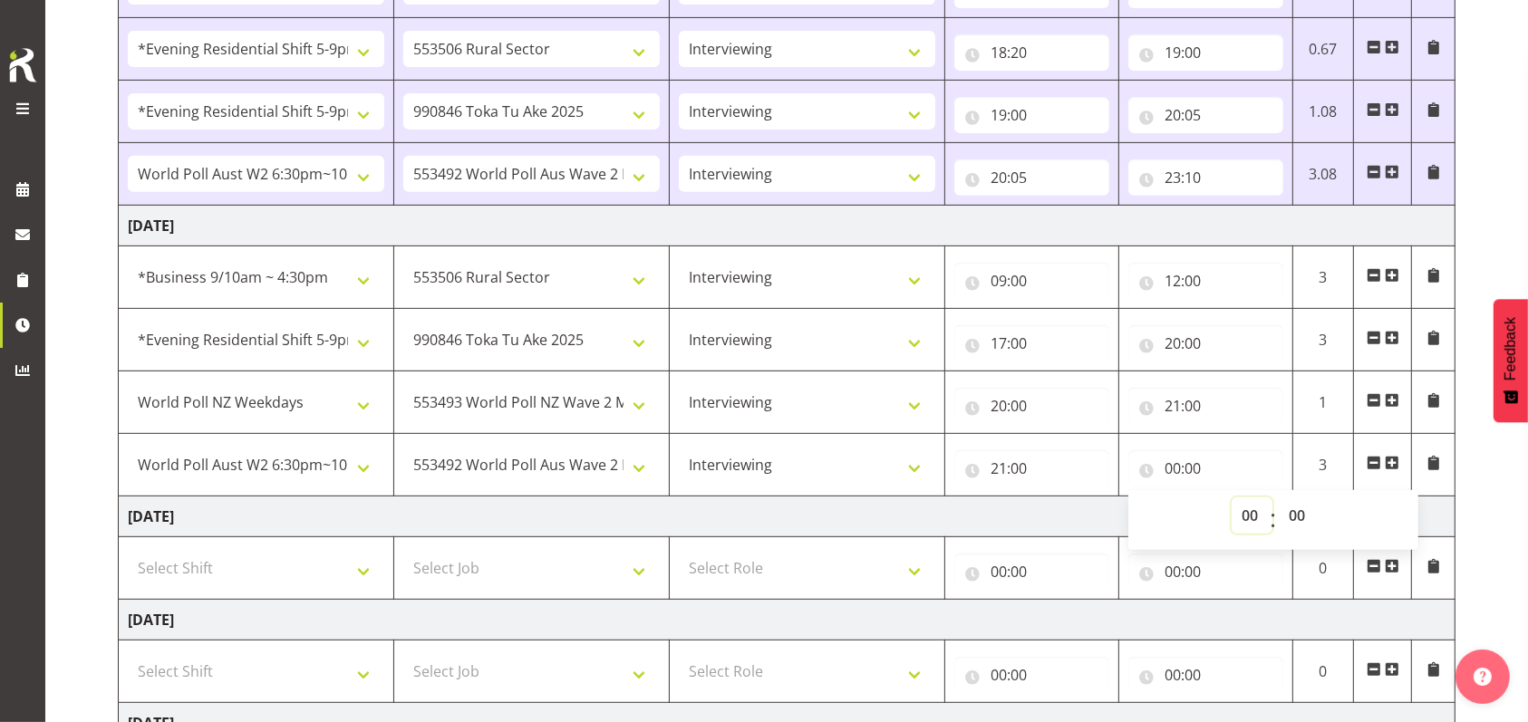
click at [1261, 513] on select "00 01 02 03 04 05 06 07 08 09 10 11 12 13 14 15 16 17 18 19 20 21 22 23" at bounding box center [1252, 516] width 41 height 36
select select "22"
click at [1232, 498] on select "00 01 02 03 04 05 06 07 08 09 10 11 12 13 14 15 16 17 18 19 20 21 22 23" at bounding box center [1252, 516] width 41 height 36
type input "22:00"
click at [1299, 513] on select "00 01 02 03 04 05 06 07 08 09 10 11 12 13 14 15 16 17 18 19 20 21 22 23 24 25 2…" at bounding box center [1299, 516] width 41 height 36
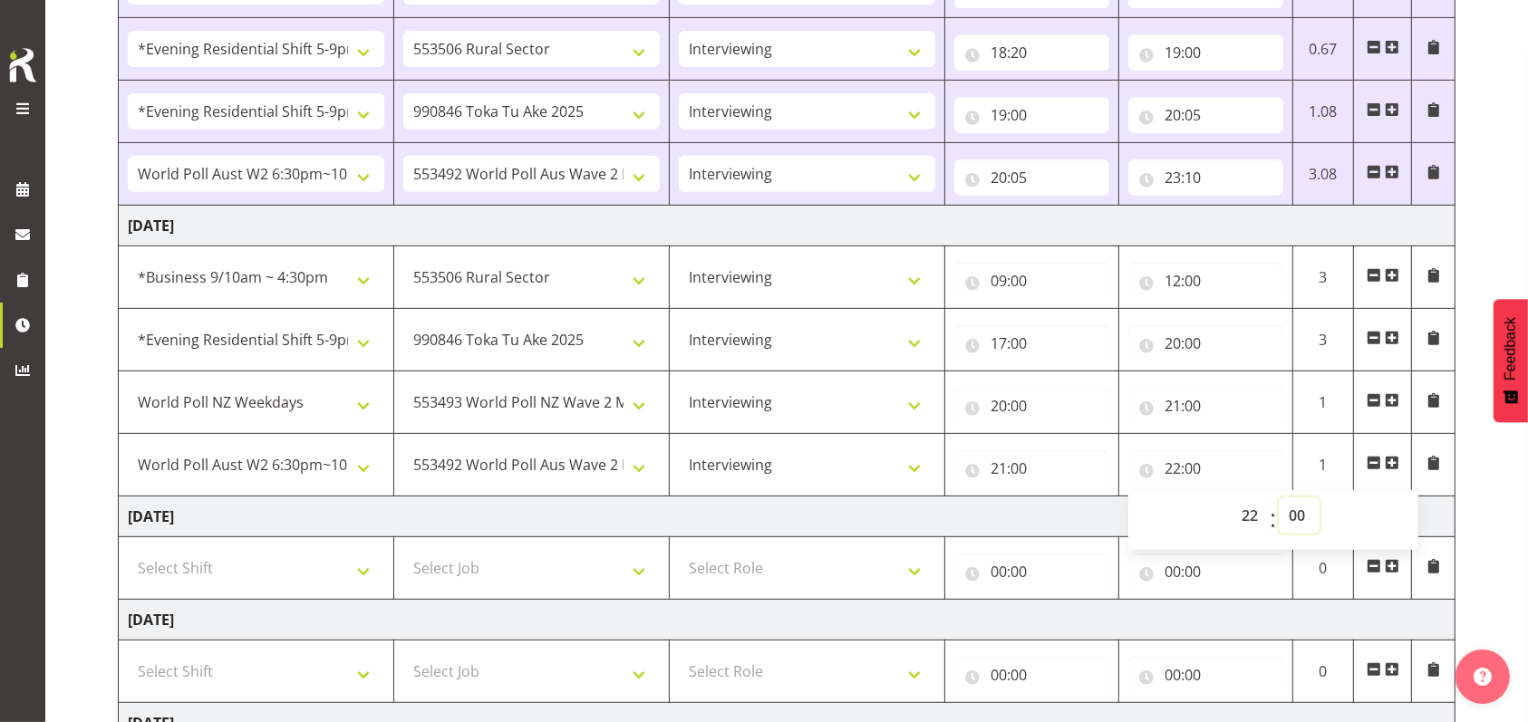
select select "30"
click at [1279, 498] on select "00 01 02 03 04 05 06 07 08 09 10 11 12 13 14 15 16 17 18 19 20 21 22 23 24 25 2…" at bounding box center [1299, 516] width 41 height 36
type input "22:30"
click at [980, 511] on td "[DATE]" at bounding box center [787, 517] width 1337 height 41
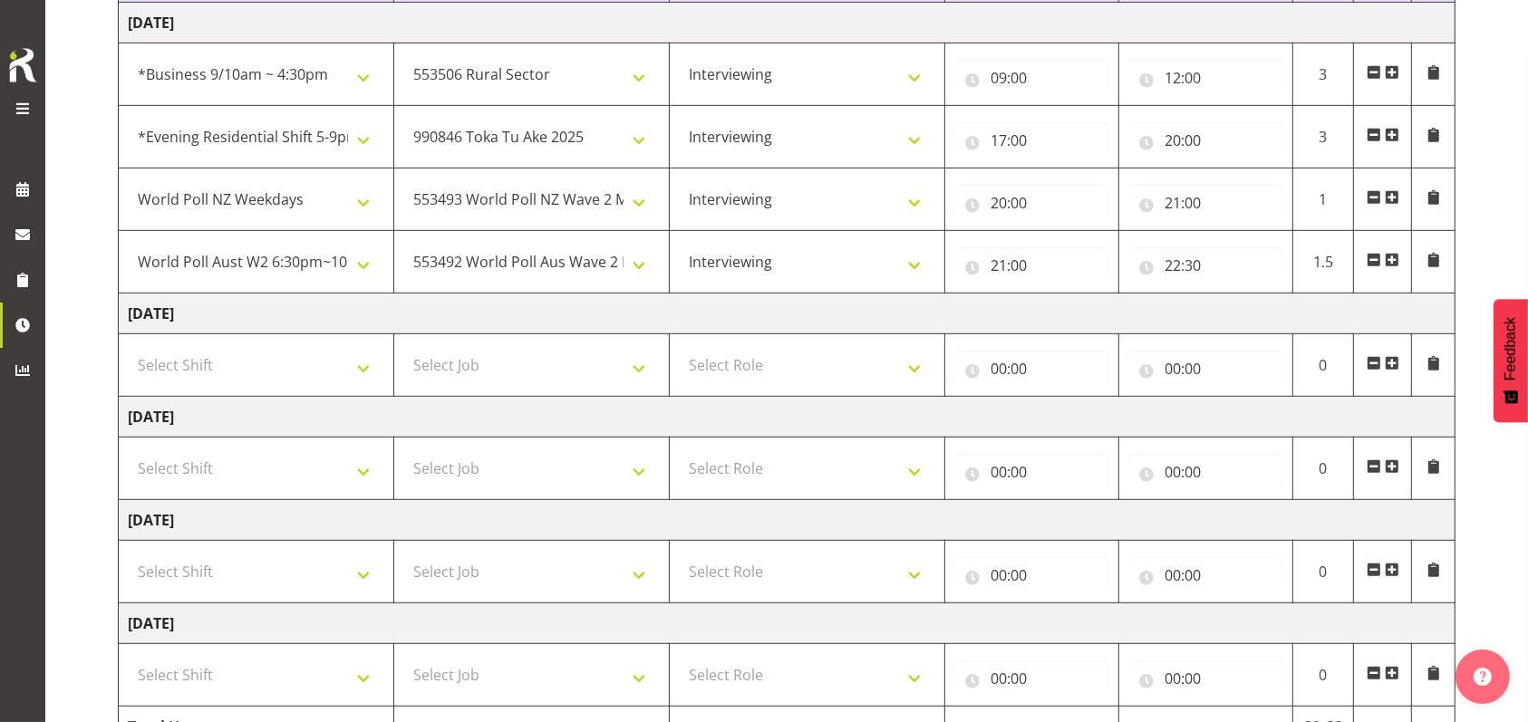
scroll to position [966, 0]
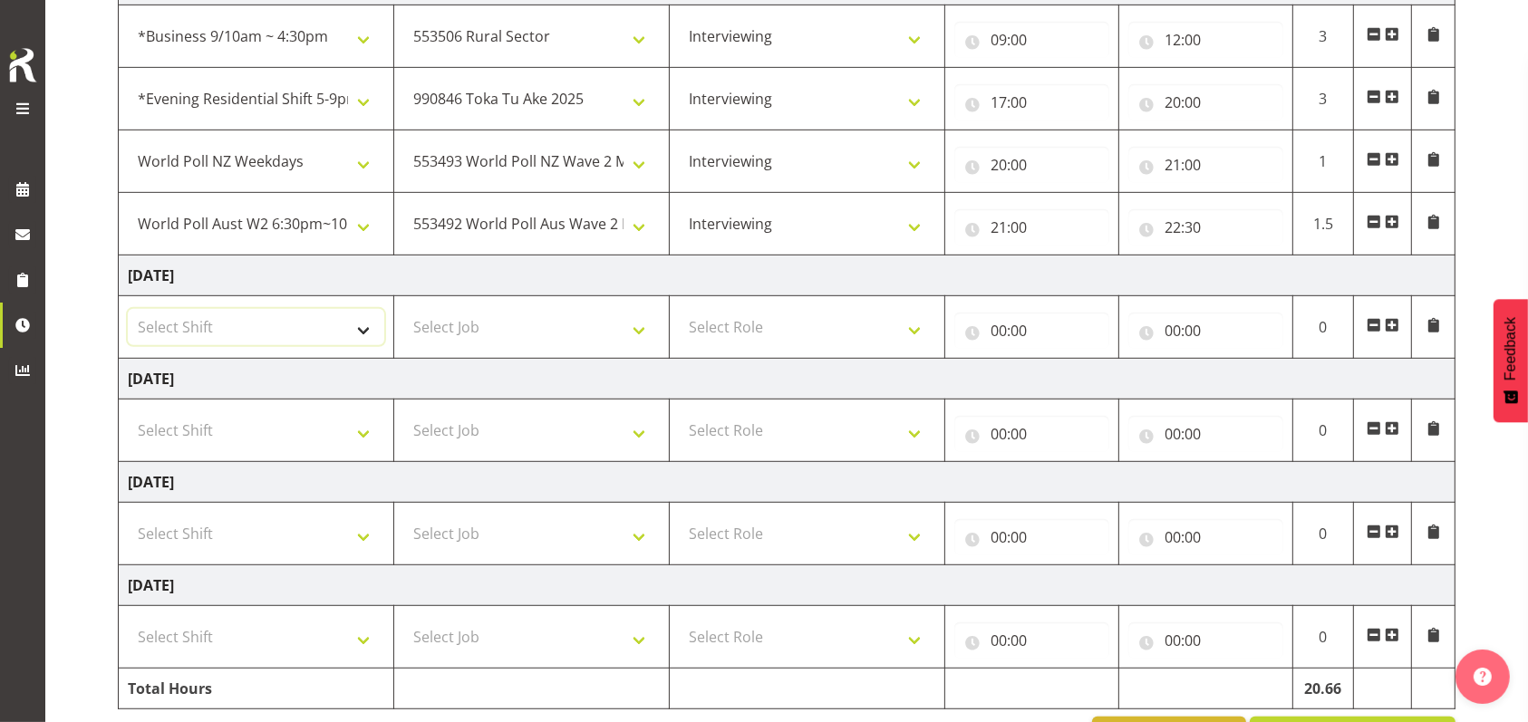
click at [365, 327] on select "Select Shift !!Weekend Residential (Roster IT Shift Label) *Business 9/10am ~ 4…" at bounding box center [256, 327] width 256 height 36
select select "26078"
click at [128, 309] on select "Select Shift !!Weekend Residential (Roster IT Shift Label) *Business 9/10am ~ 4…" at bounding box center [256, 327] width 256 height 36
click at [641, 333] on select "Select Job 550060 IF Admin 553492 World Poll Aus Wave 2 Main 2025 553493 World …" at bounding box center [531, 327] width 256 height 36
select select "10587"
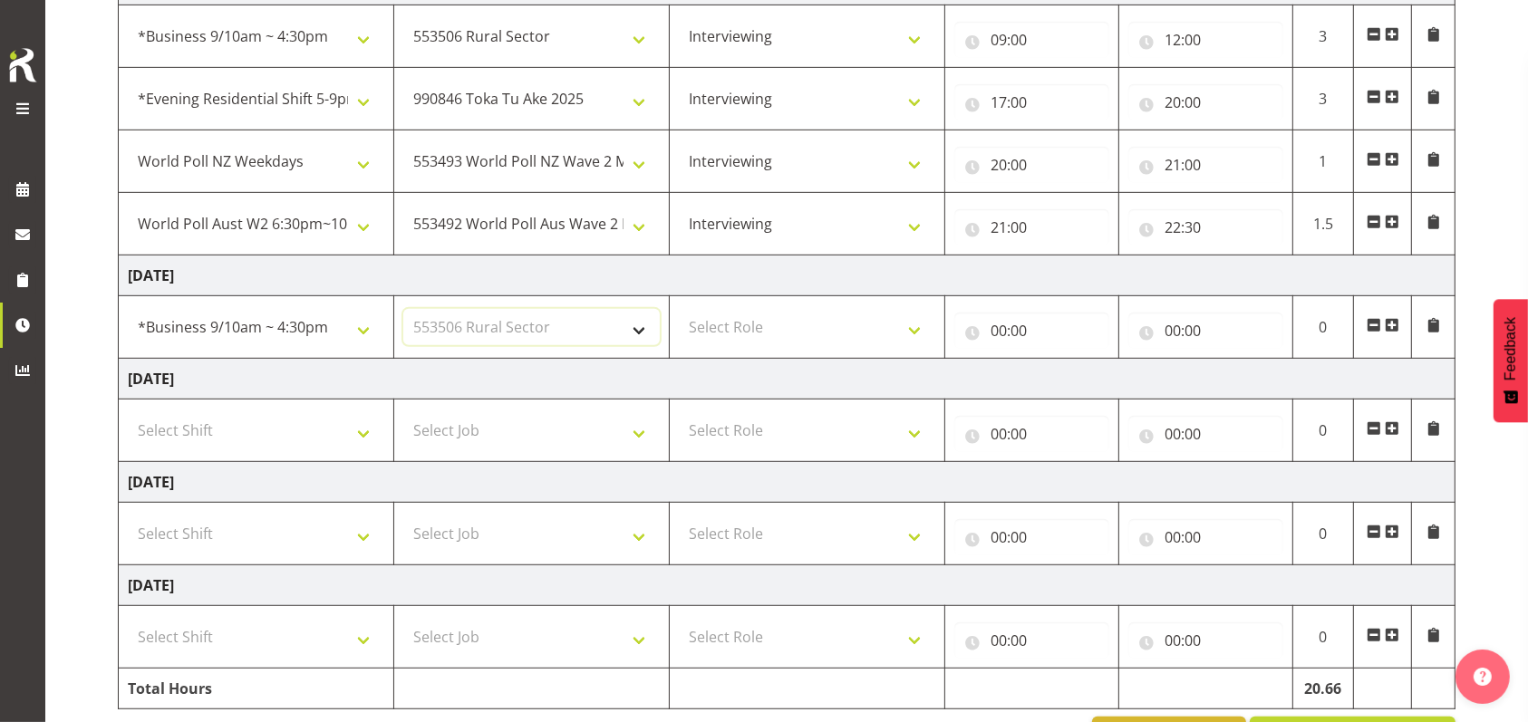
click at [403, 309] on select "Select Job 550060 IF Admin 553492 World Poll Aus Wave 2 Main 2025 553493 World …" at bounding box center [531, 327] width 256 height 36
click at [916, 324] on select "Select Role Briefing Interviewing" at bounding box center [807, 327] width 256 height 36
select select "47"
click at [679, 309] on select "Select Role Briefing Interviewing" at bounding box center [807, 327] width 256 height 36
click at [993, 332] on input "00:00" at bounding box center [1031, 331] width 155 height 36
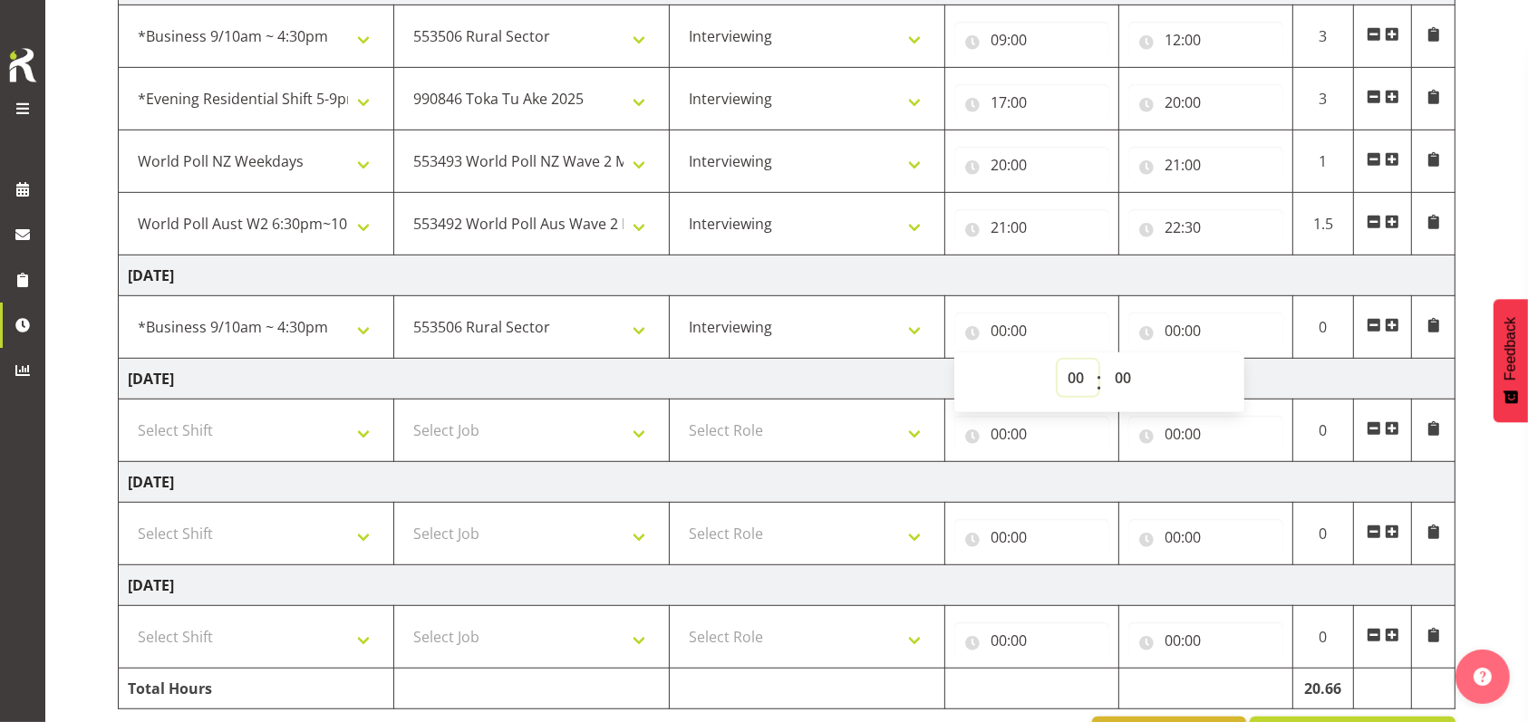
click at [1067, 377] on select "00 01 02 03 04 05 06 07 08 09 10 11 12 13 14 15 16 17 18 19 20 21 22 23" at bounding box center [1078, 378] width 41 height 36
select select "9"
click at [1058, 360] on select "00 01 02 03 04 05 06 07 08 09 10 11 12 13 14 15 16 17 18 19 20 21 22 23" at bounding box center [1078, 378] width 41 height 36
type input "09:00"
click at [1168, 326] on input "00:00" at bounding box center [1205, 331] width 155 height 36
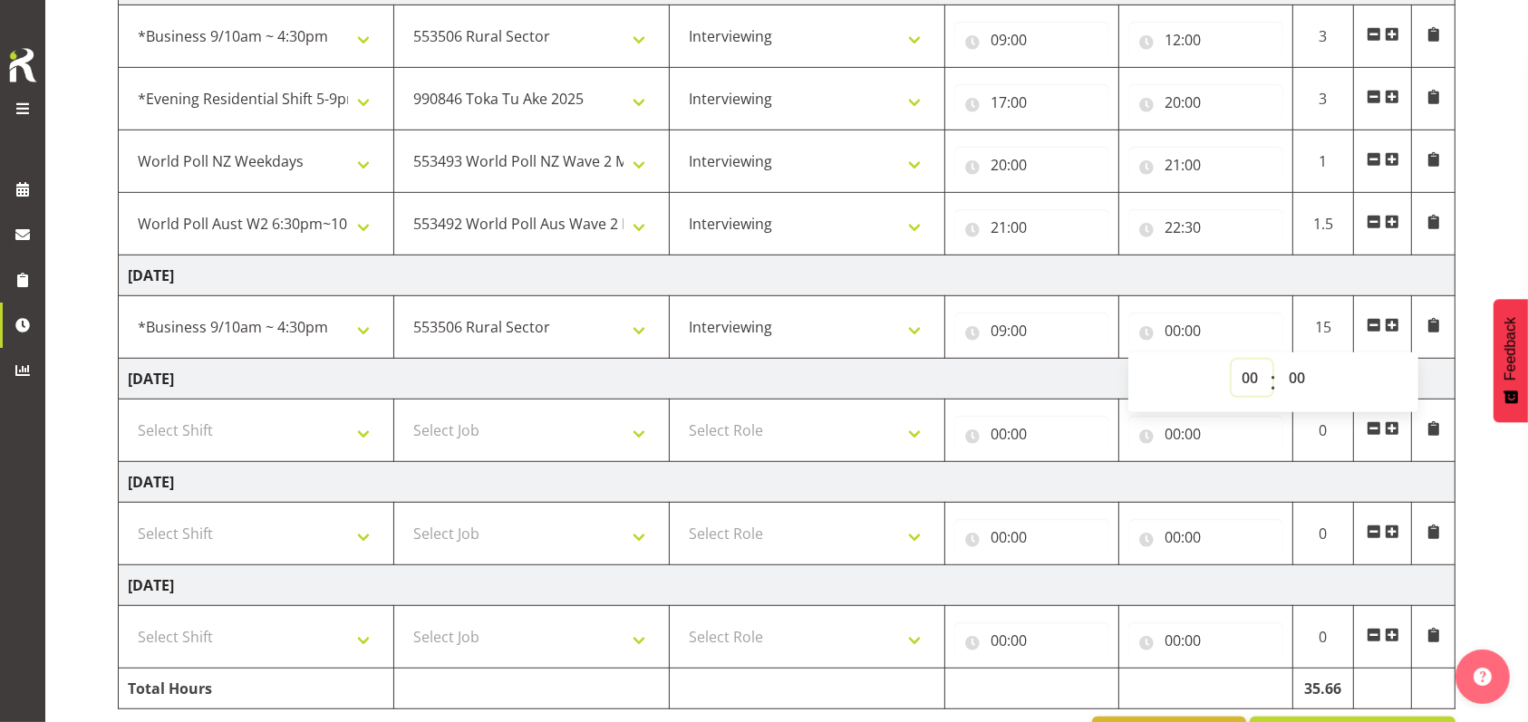
click at [1245, 375] on select "00 01 02 03 04 05 06 07 08 09 10 11 12 13 14 15 16 17 18 19 20 21 22 23" at bounding box center [1252, 378] width 41 height 36
select select "12"
click at [1232, 360] on select "00 01 02 03 04 05 06 07 08 09 10 11 12 13 14 15 16 17 18 19 20 21 22 23" at bounding box center [1252, 378] width 41 height 36
type input "12:00"
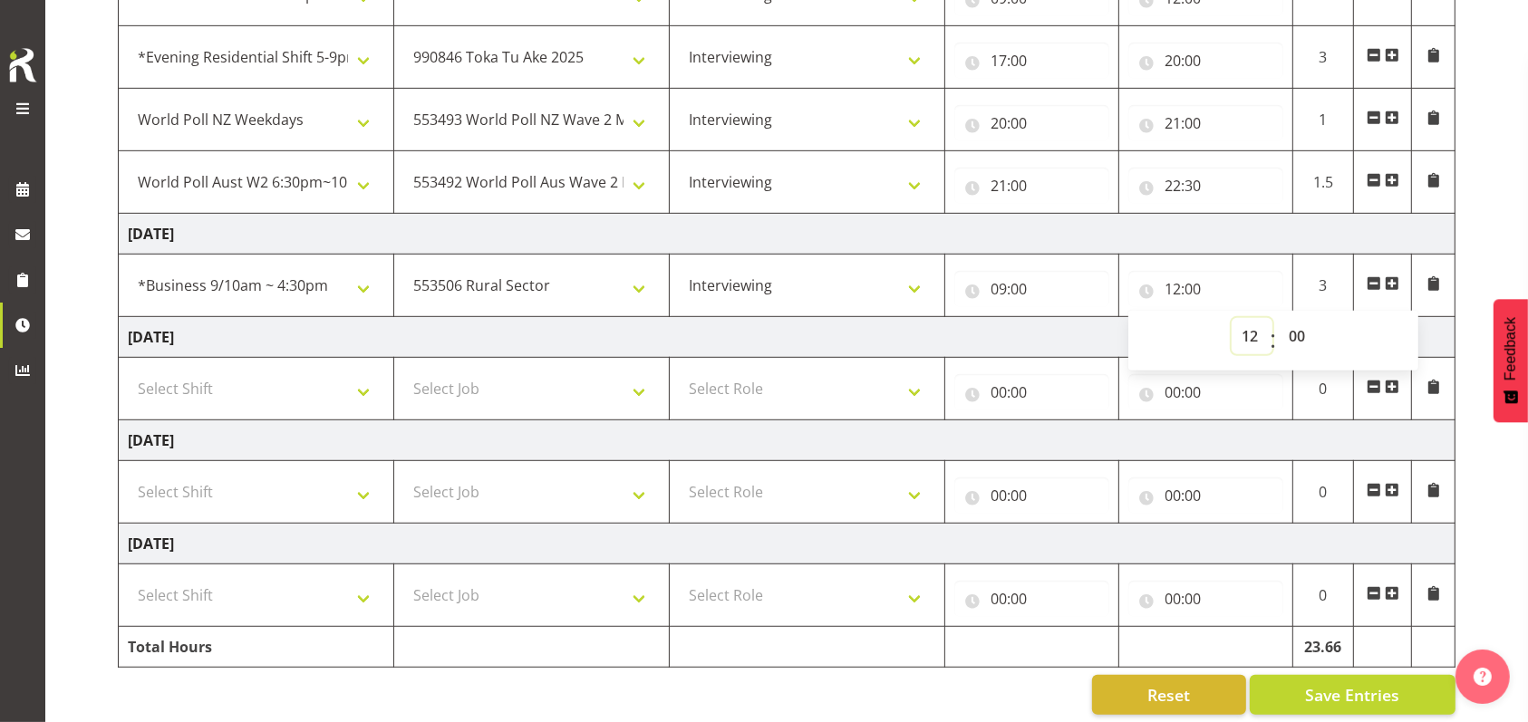
scroll to position [1030, 0]
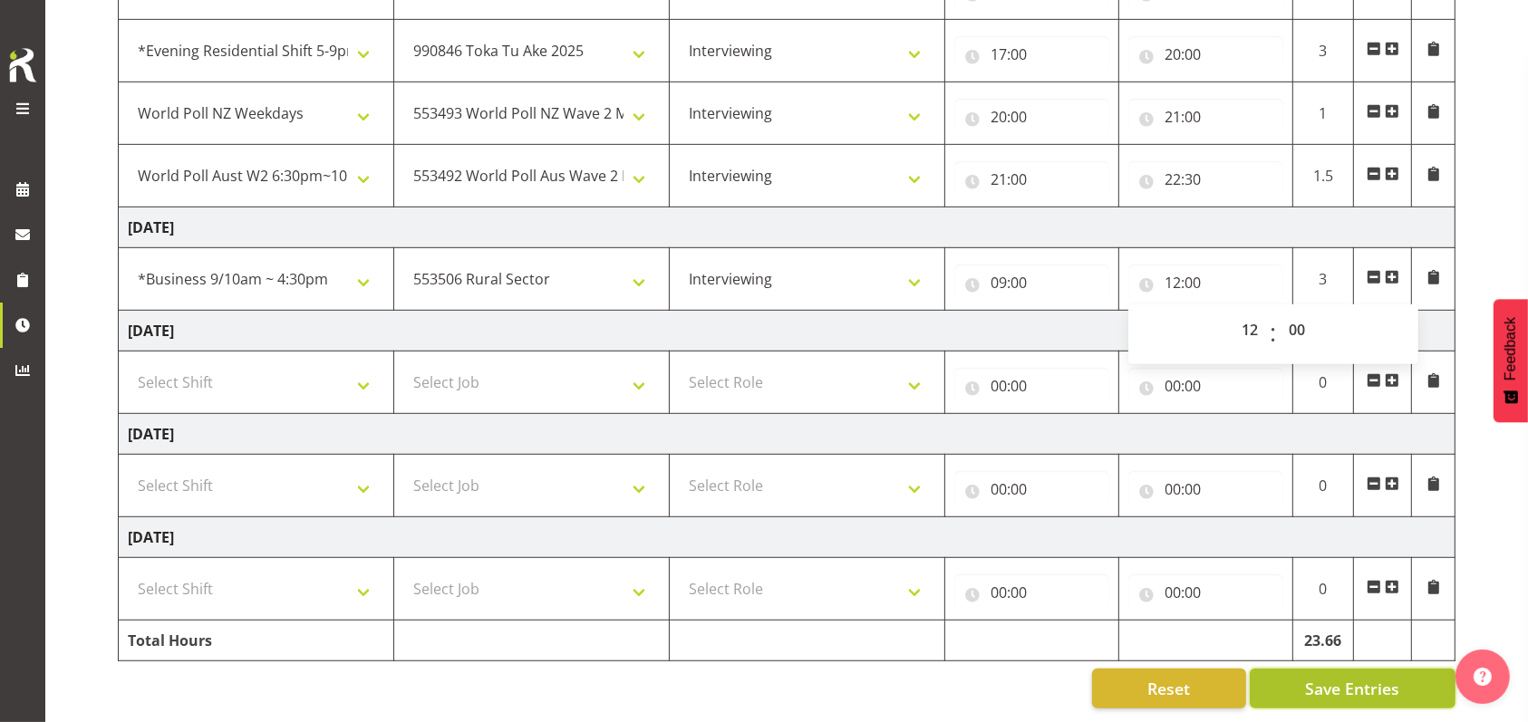
click at [1310, 677] on span "Save Entries" at bounding box center [1352, 689] width 94 height 24
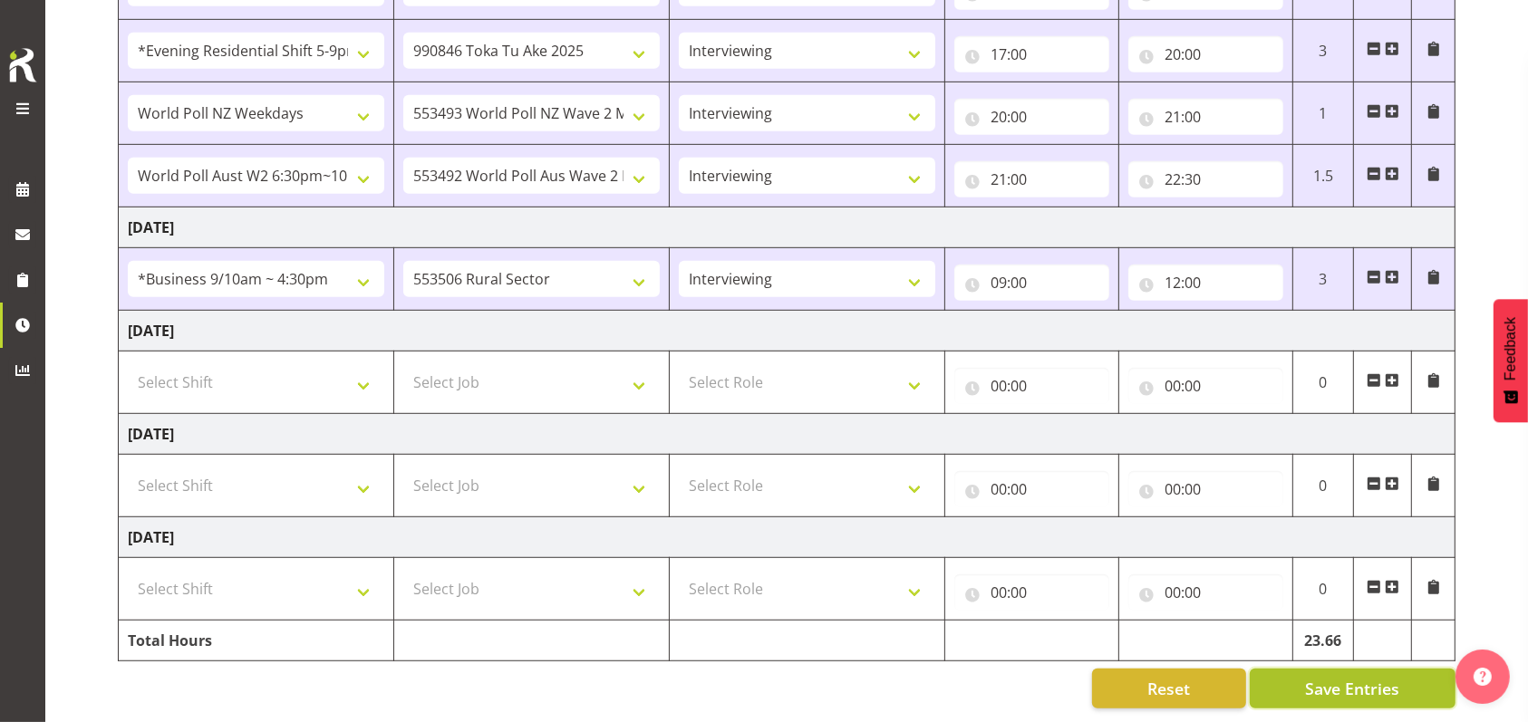
click at [1392, 677] on span "Save Entries" at bounding box center [1352, 689] width 94 height 24
drag, startPoint x: 1362, startPoint y: 677, endPoint x: 1342, endPoint y: 668, distance: 21.9
click at [1360, 677] on span "Save Entries" at bounding box center [1352, 689] width 94 height 24
